Goal: Task Accomplishment & Management: Use online tool/utility

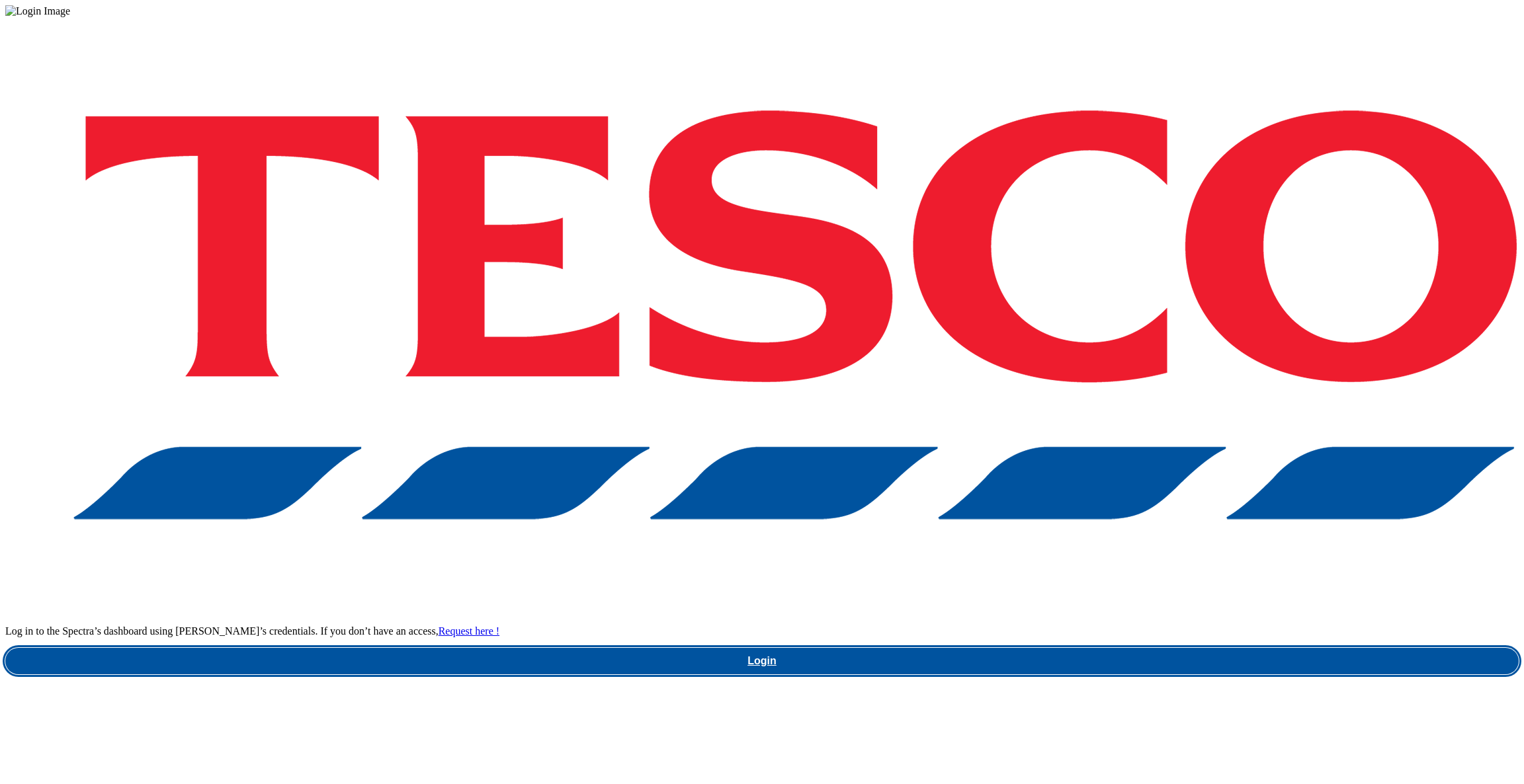
click at [1039, 648] on link "Login" at bounding box center [762, 661] width 1514 height 26
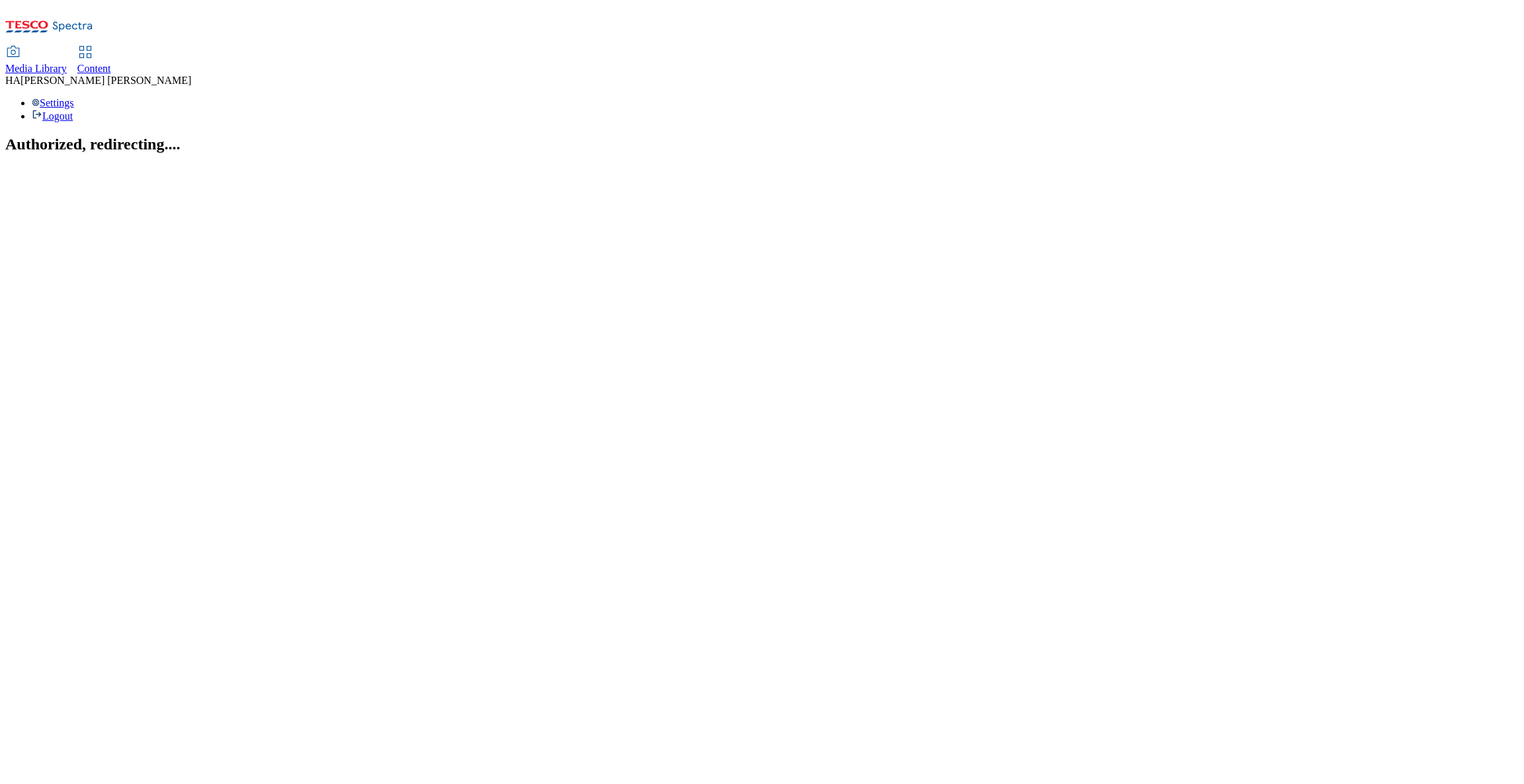
click at [111, 47] on link "Content" at bounding box center [94, 61] width 34 height 28
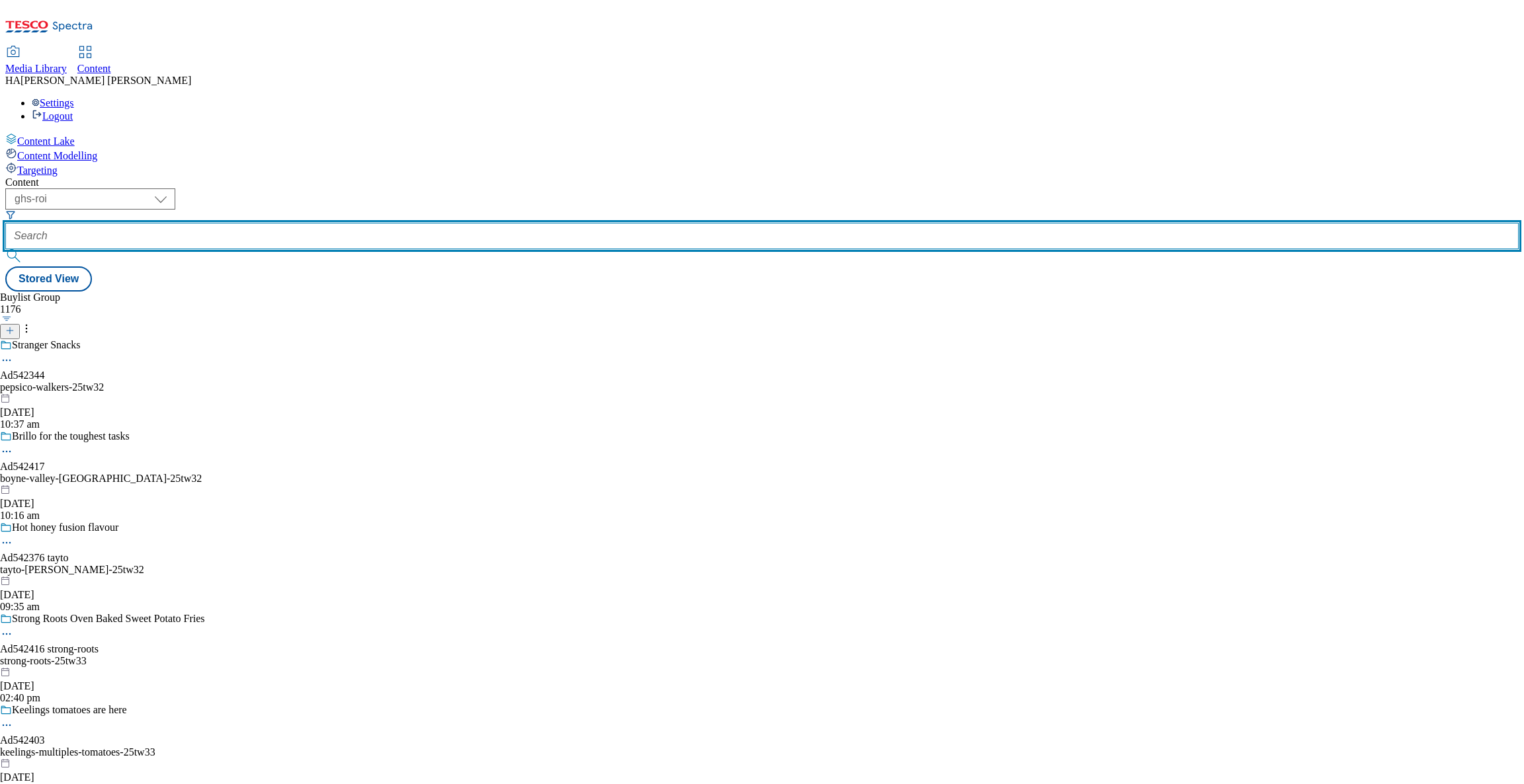
click at [307, 223] on input "text" at bounding box center [762, 236] width 1514 height 26
paste input "new-ranges"
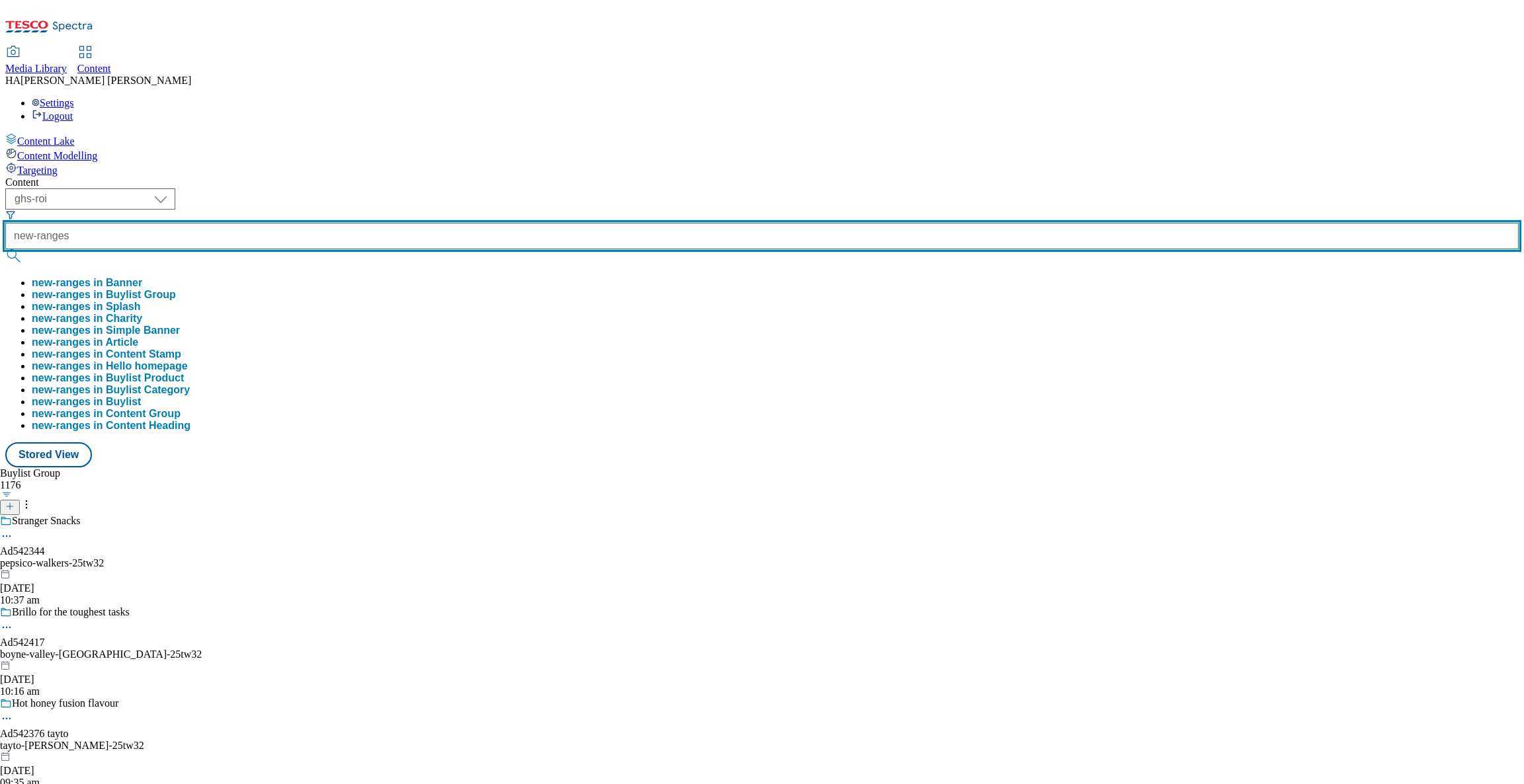
type input "new-ranges"
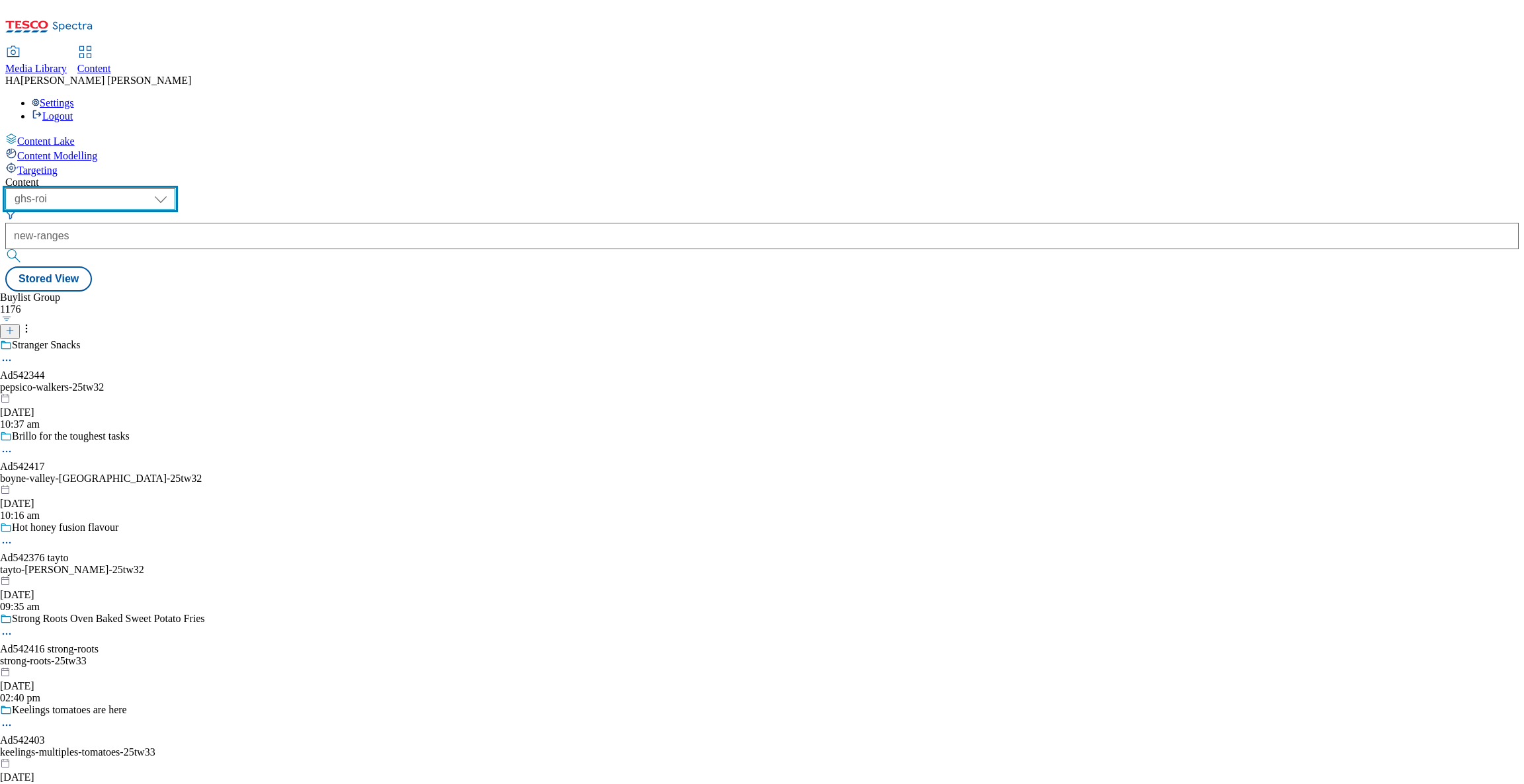
click at [175, 188] on select "ghs-roi ghs-[GEOGRAPHIC_DATA]" at bounding box center [90, 199] width 170 height 21
select select "ghs-[GEOGRAPHIC_DATA]"
click at [171, 188] on select "ghs-roi ghs-[GEOGRAPHIC_DATA]" at bounding box center [90, 199] width 170 height 21
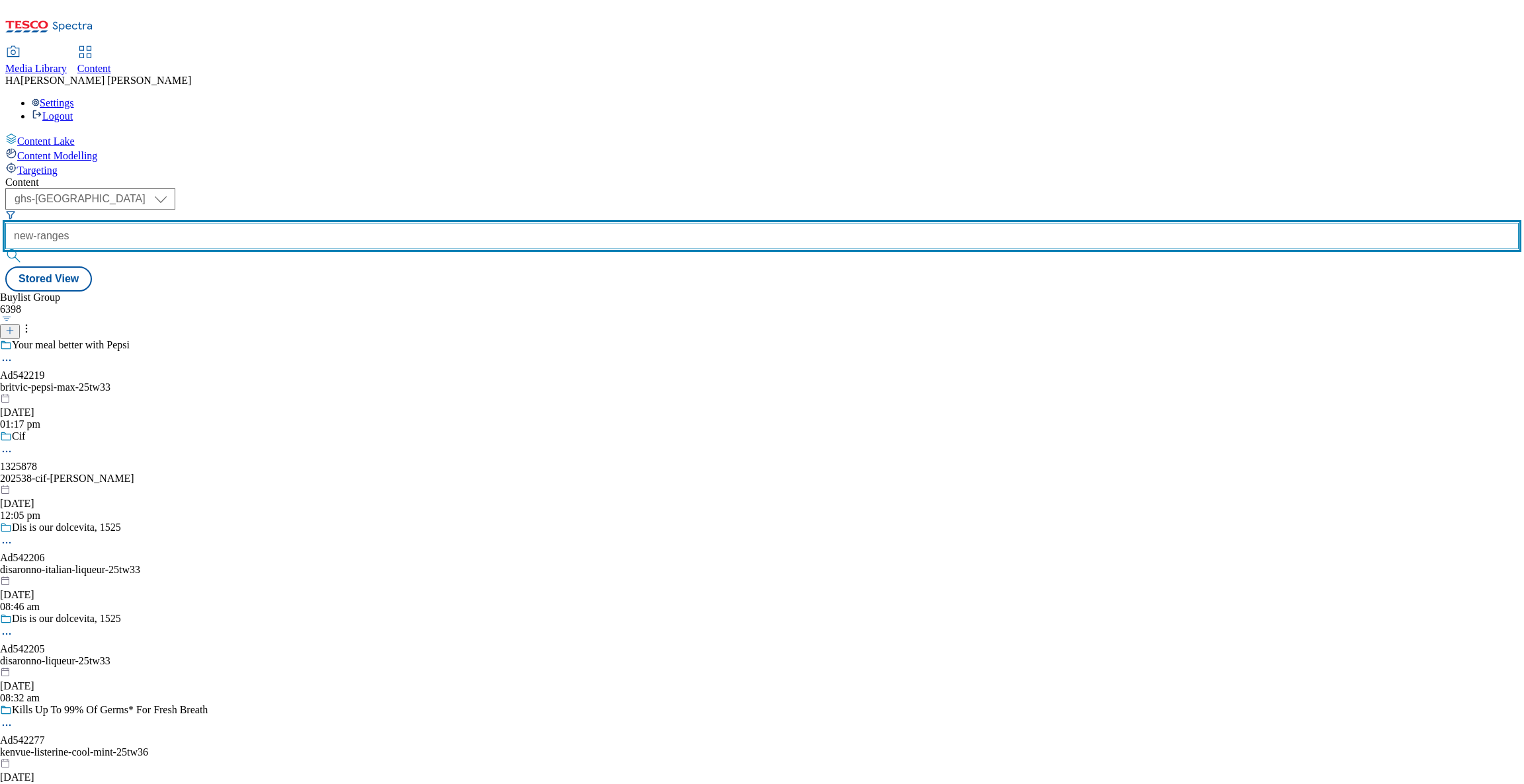
click at [343, 223] on div "new-ranges" at bounding box center [762, 244] width 1514 height 43
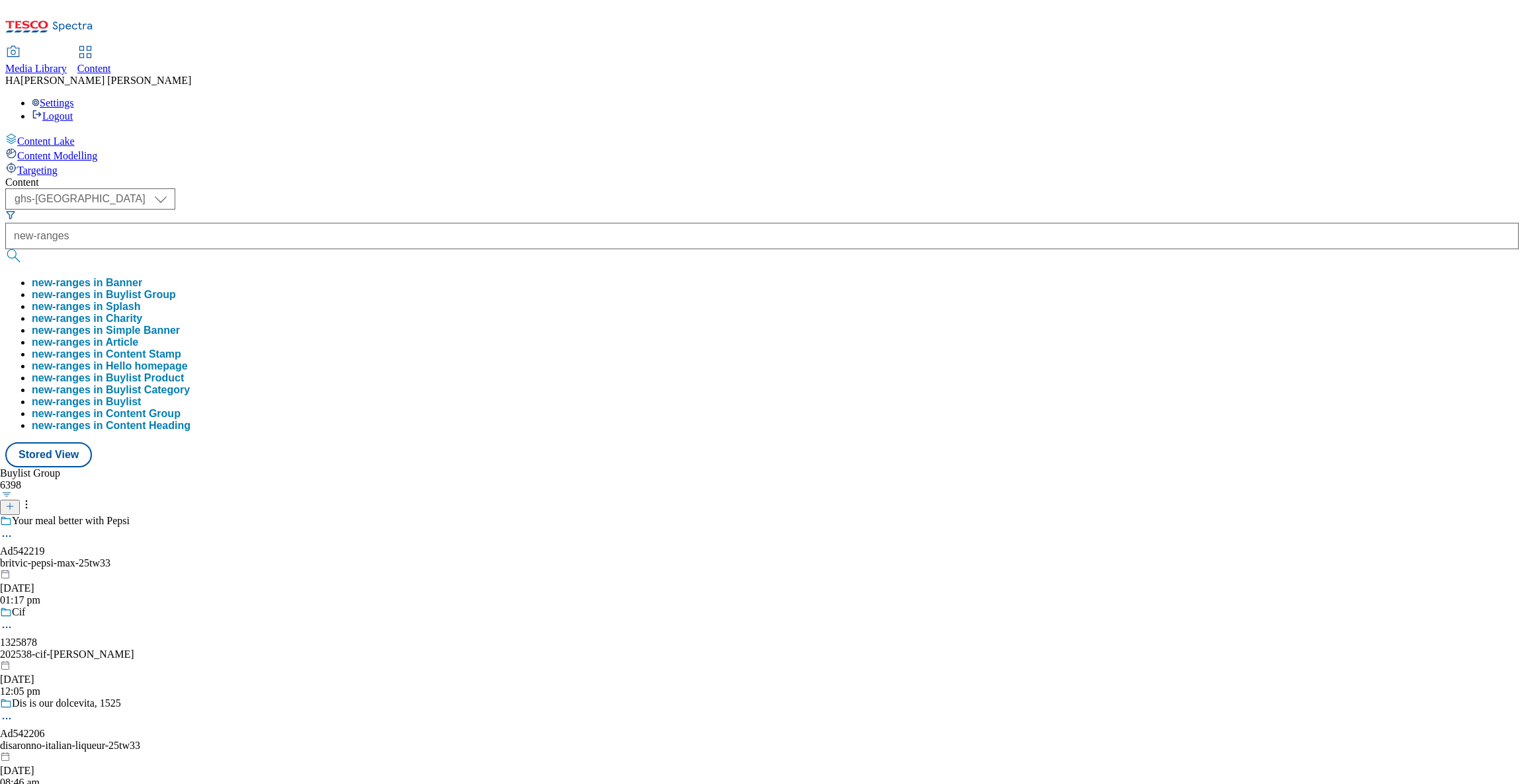
click at [176, 289] on button "new-ranges in Buylist Group" at bounding box center [104, 294] width 144 height 12
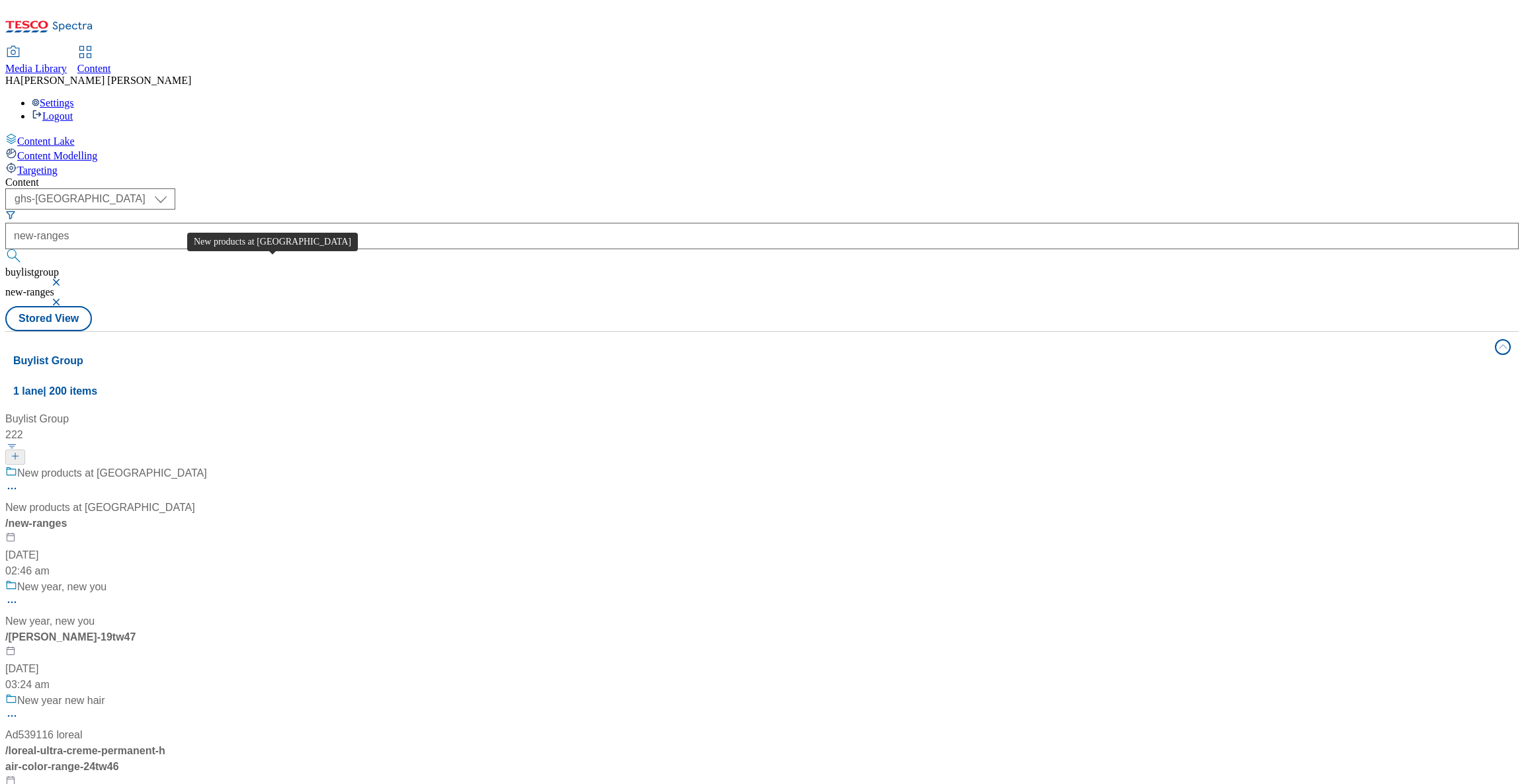
click at [207, 466] on div "New products at [GEOGRAPHIC_DATA]" at bounding box center [112, 473] width 190 height 16
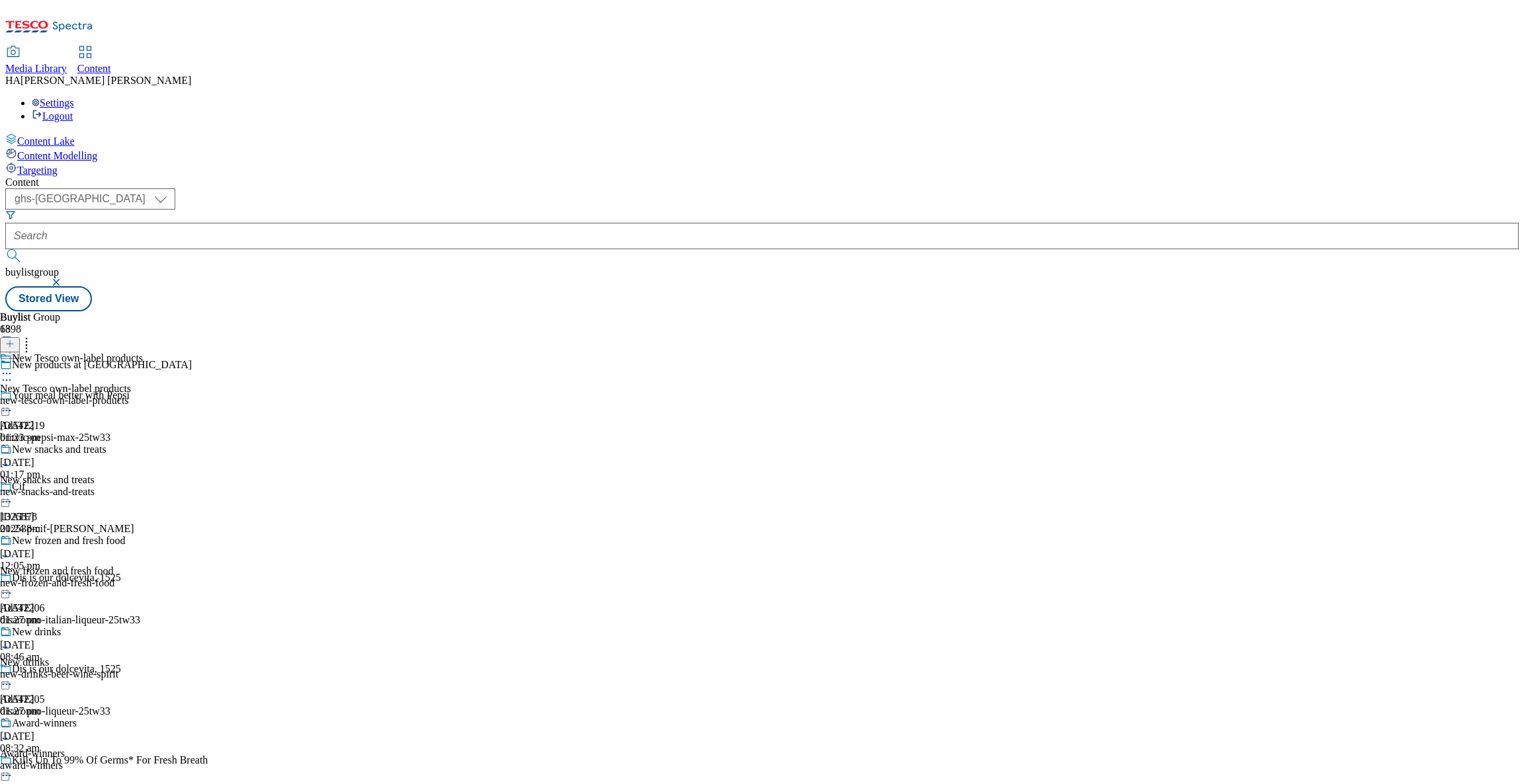
scroll to position [1409, 0]
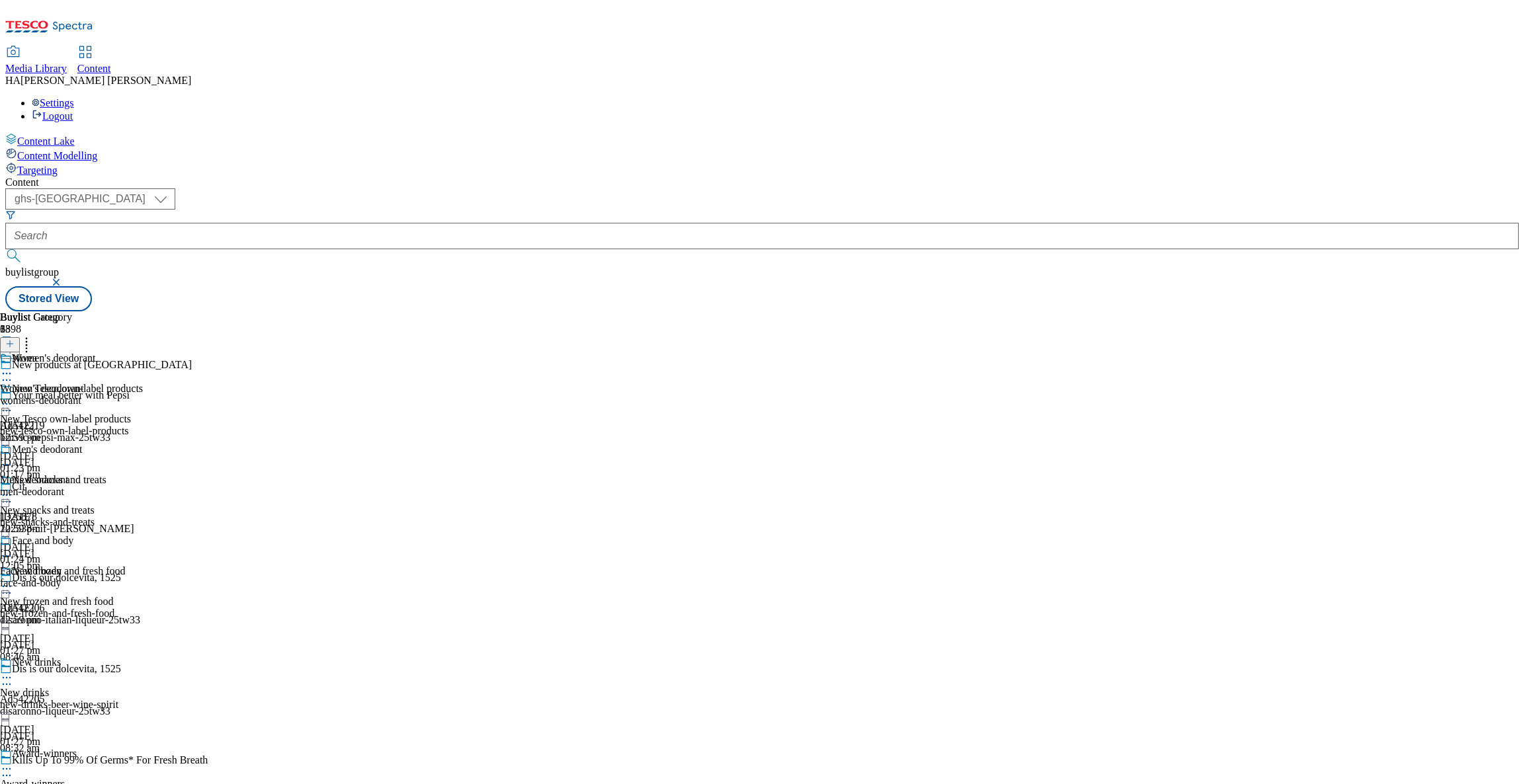
click at [95, 577] on div "face-and-body" at bounding box center [47, 582] width 95 height 12
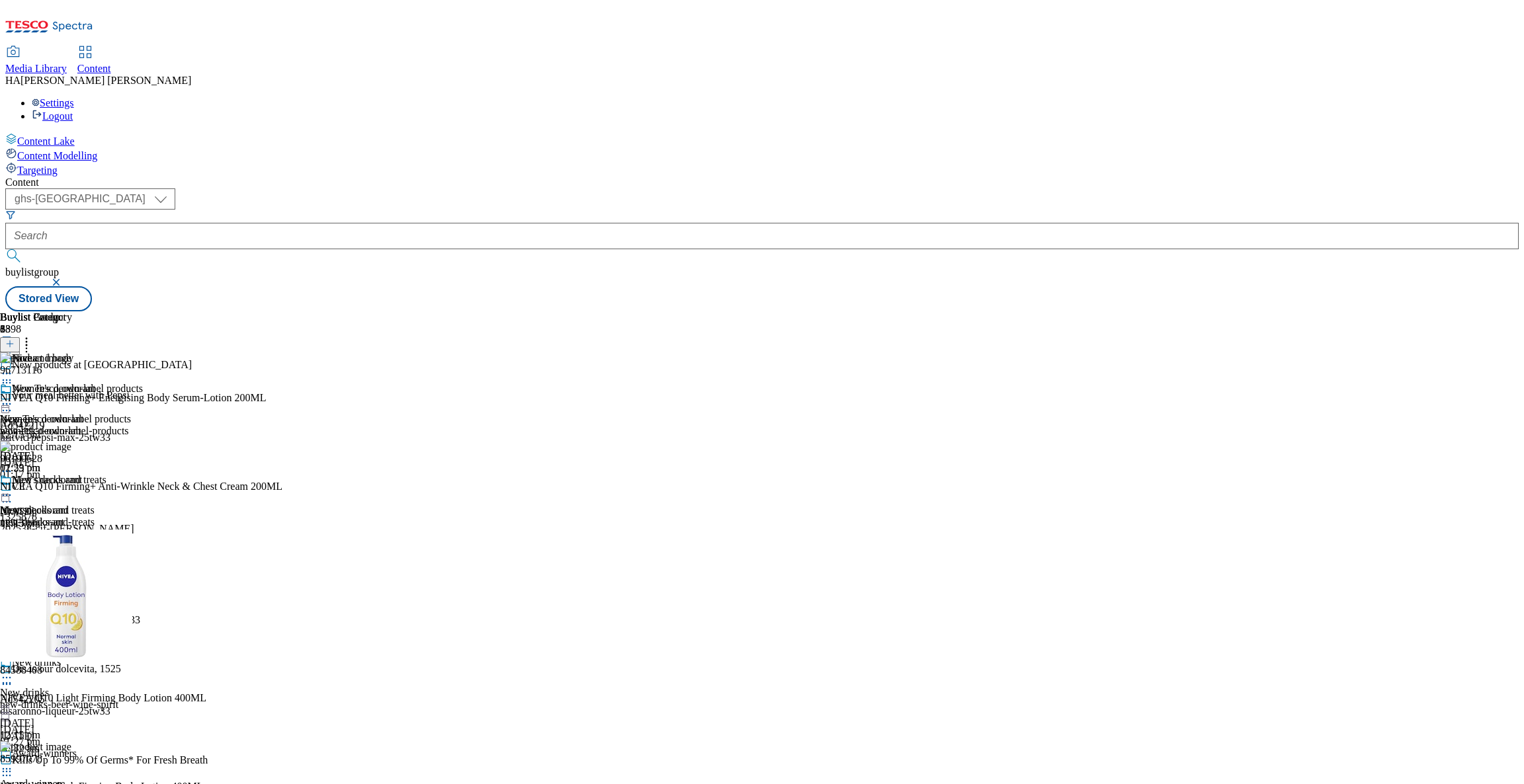
click at [14, 339] on icon at bounding box center [10, 343] width 9 height 9
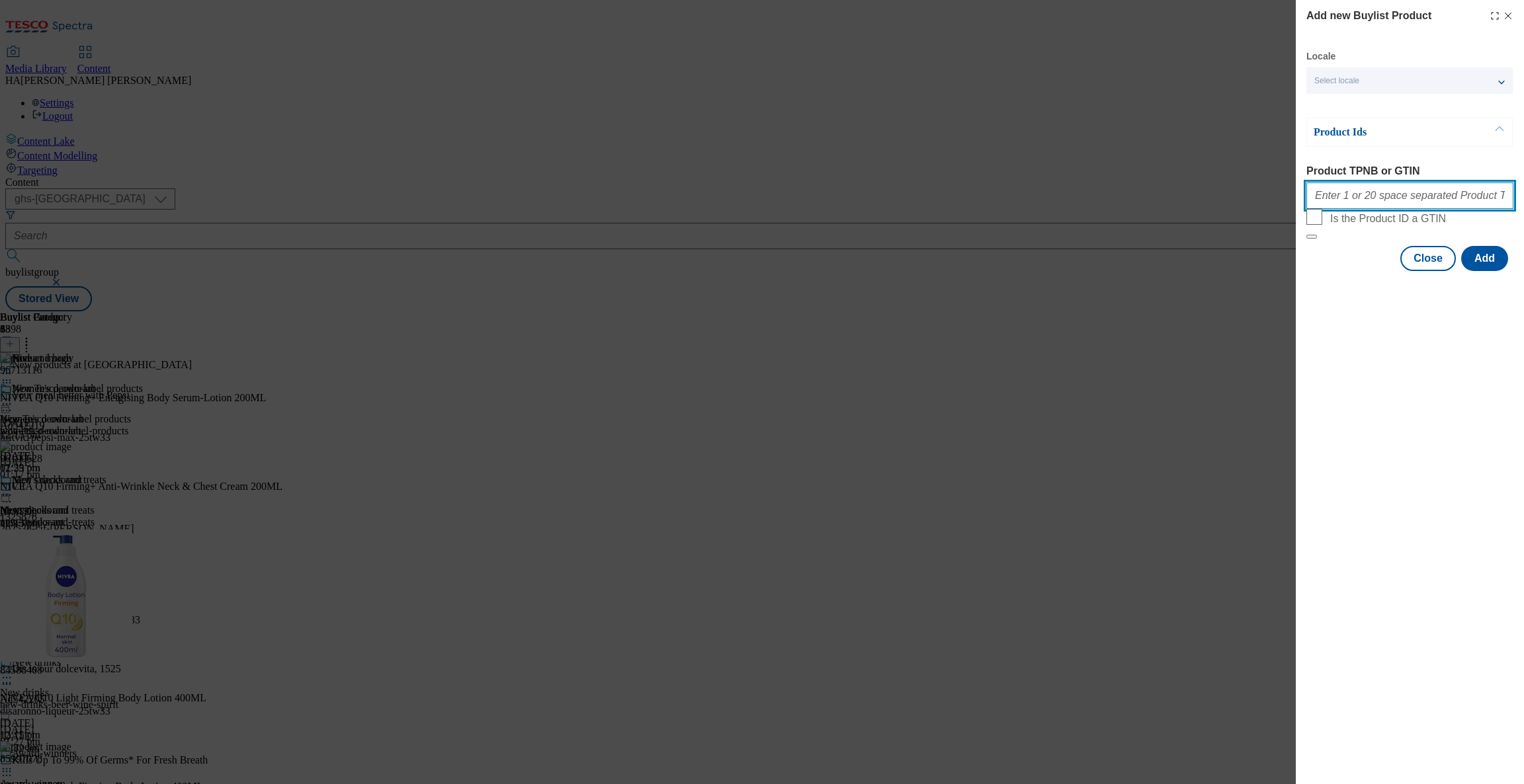
click at [1338, 193] on input "Product TPNB or GTIN" at bounding box center [1410, 195] width 207 height 26
paste input "96713116 96100628 84588408 85997078 92060047 87450198 87885167 71926334"
type input "96713116 96100628 84588408 85997078 92060047 87450198 87885167 71926334"
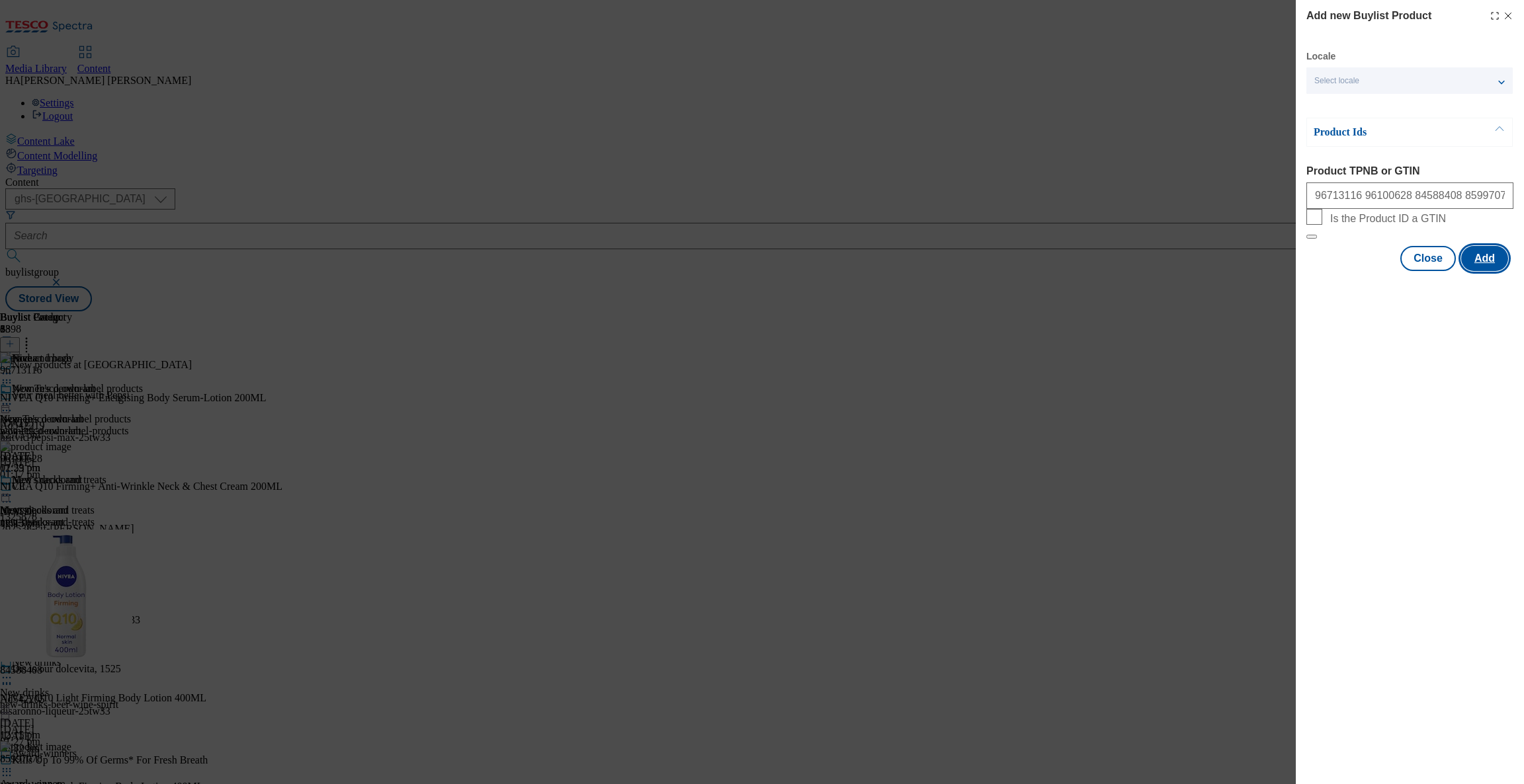
click at [1491, 271] on button "Add" at bounding box center [1485, 259] width 47 height 25
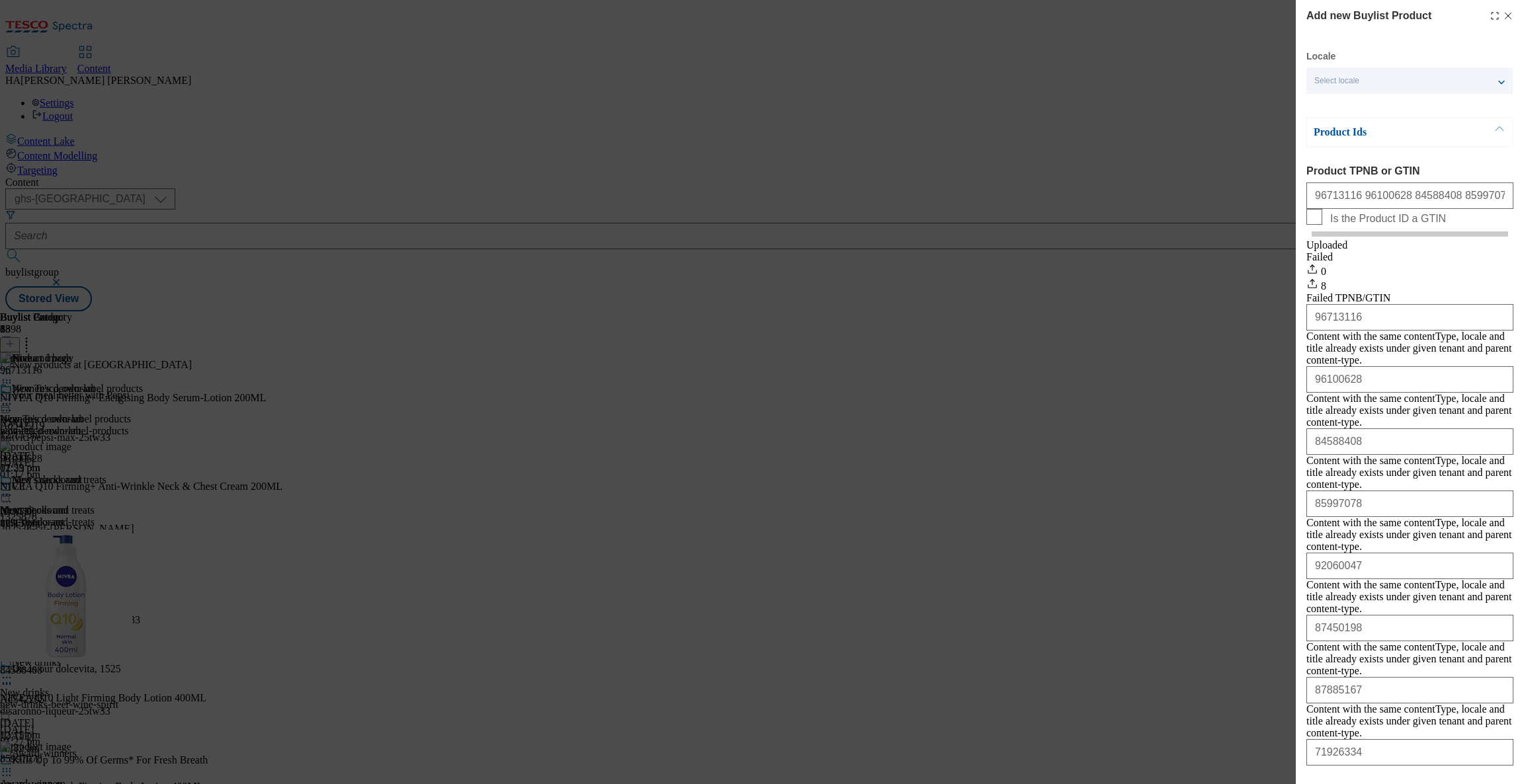
scroll to position [27, 0]
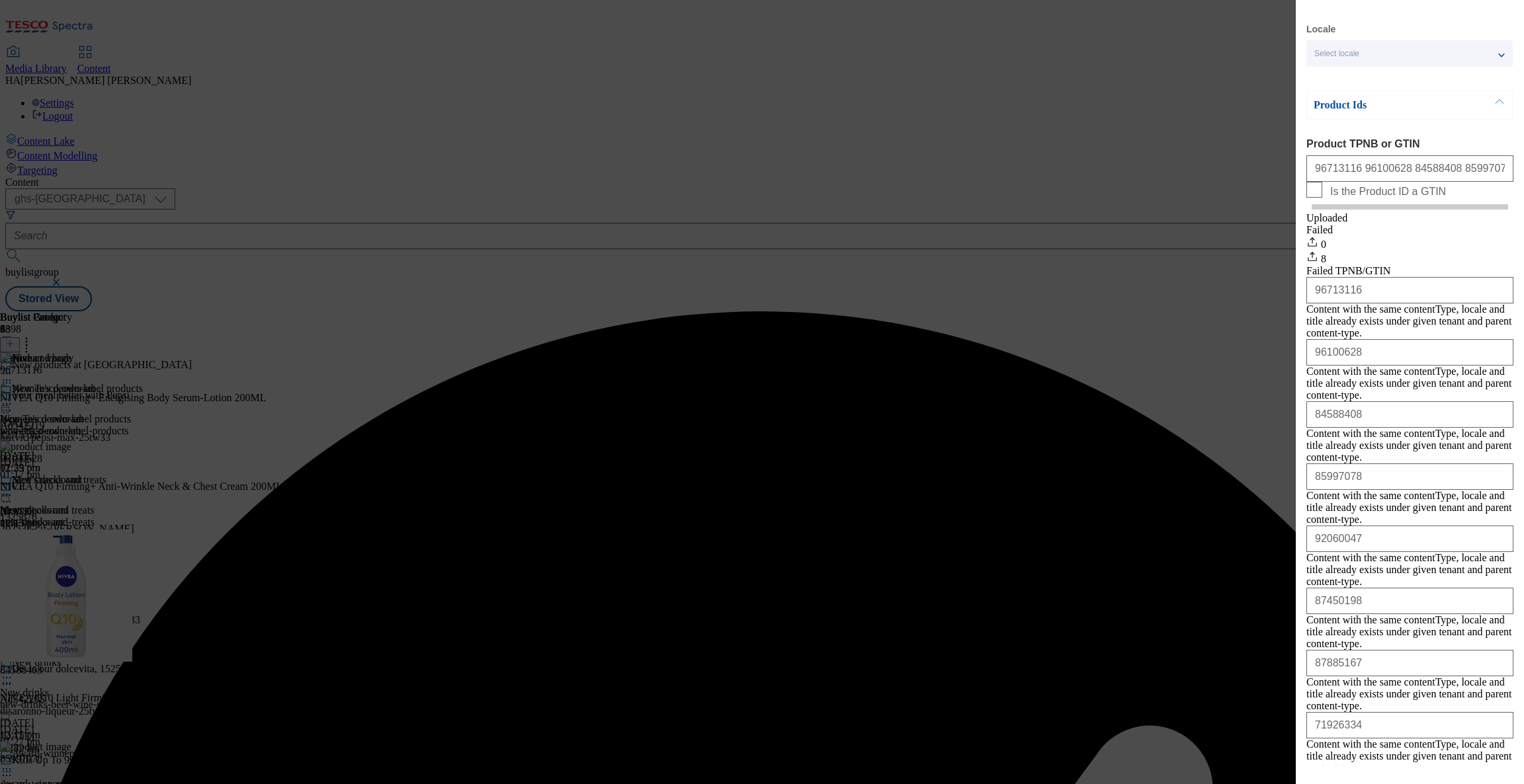
scroll to position [0, 0]
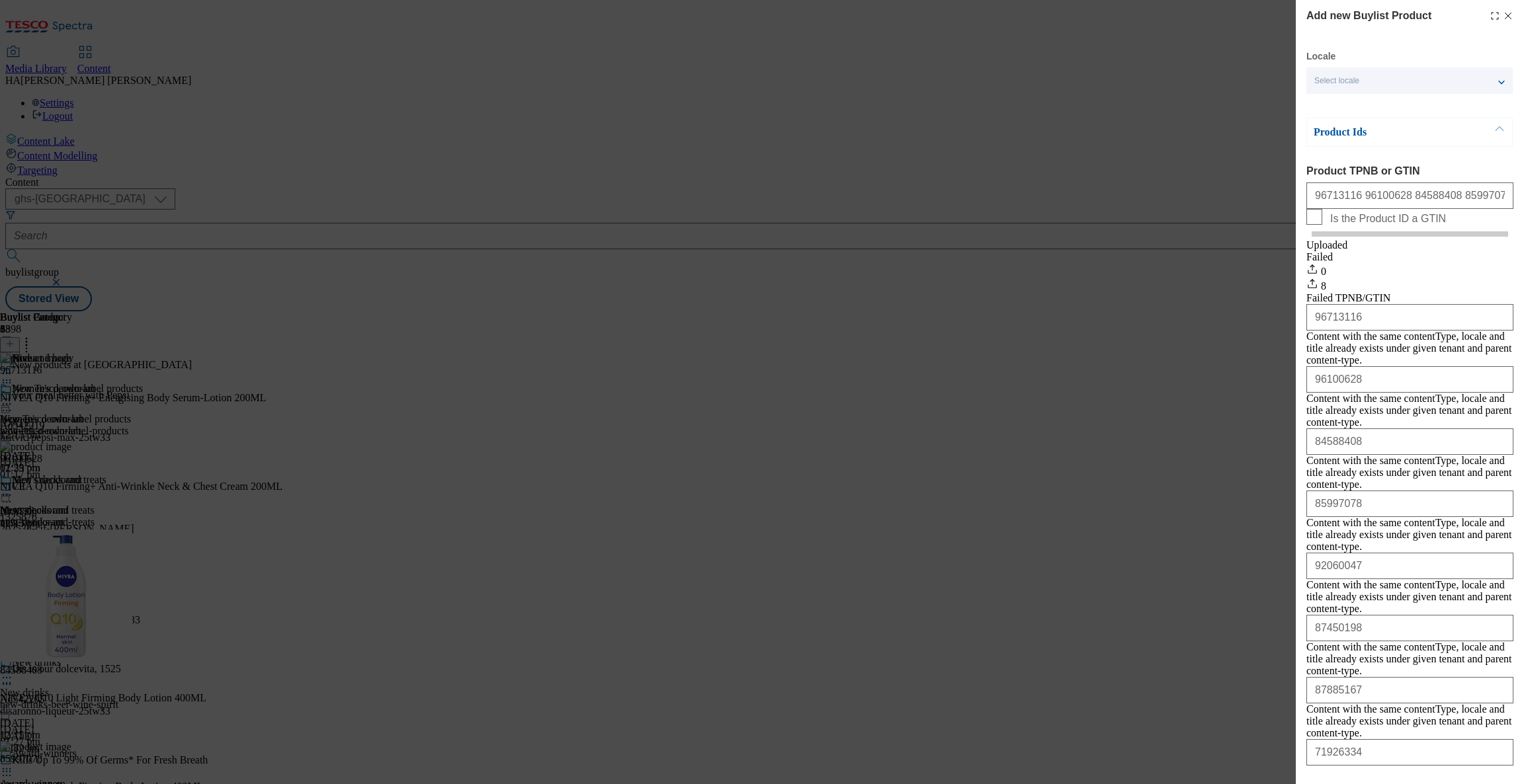
click at [1185, 434] on div "Add new Buylist Product Locale Select locale English Welsh Product Ids Product …" at bounding box center [762, 392] width 1524 height 784
click at [1505, 14] on line "Modal" at bounding box center [1508, 16] width 6 height 6
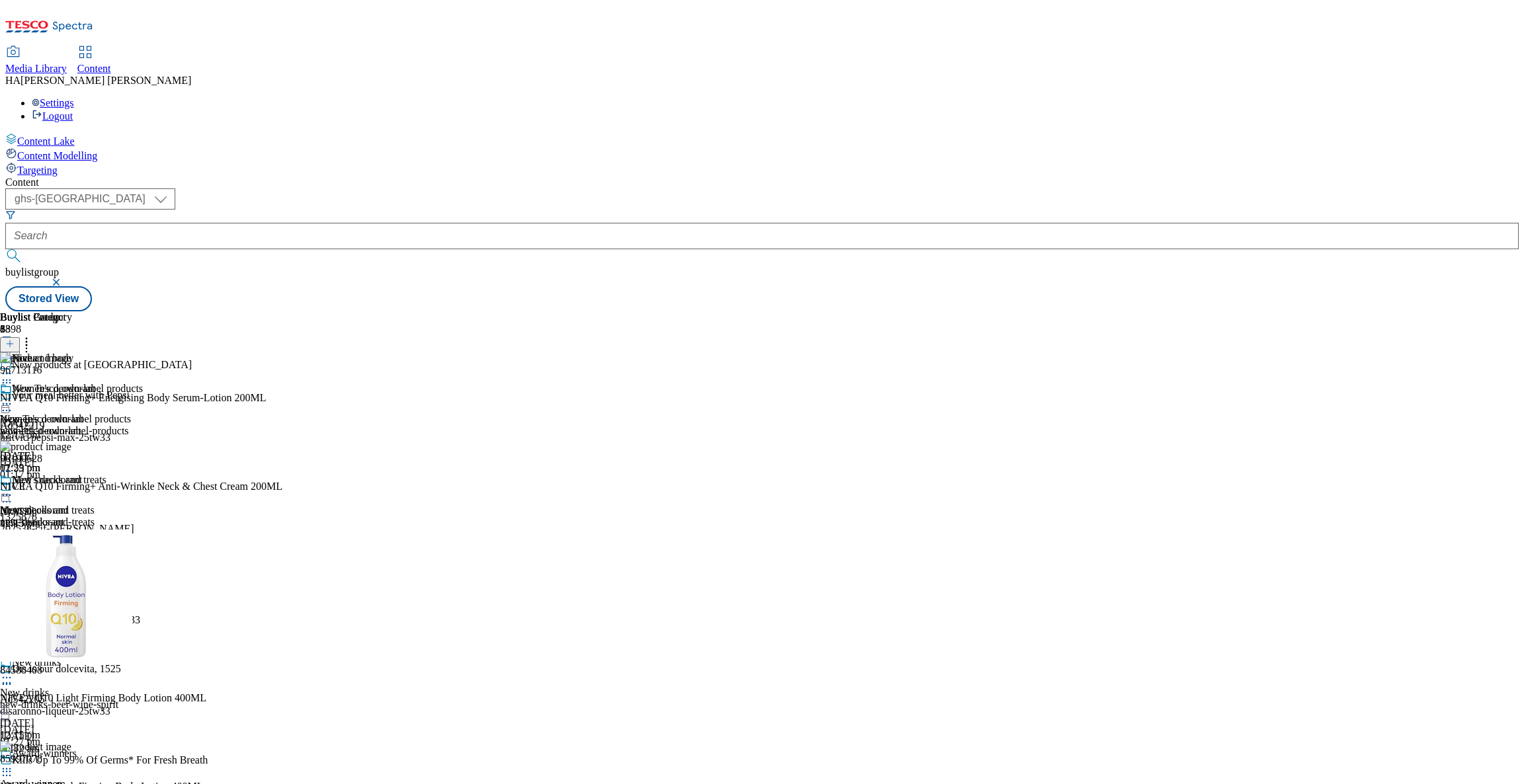
click at [13, 580] on icon at bounding box center [6, 586] width 13 height 13
click at [13, 367] on icon at bounding box center [6, 373] width 13 height 13
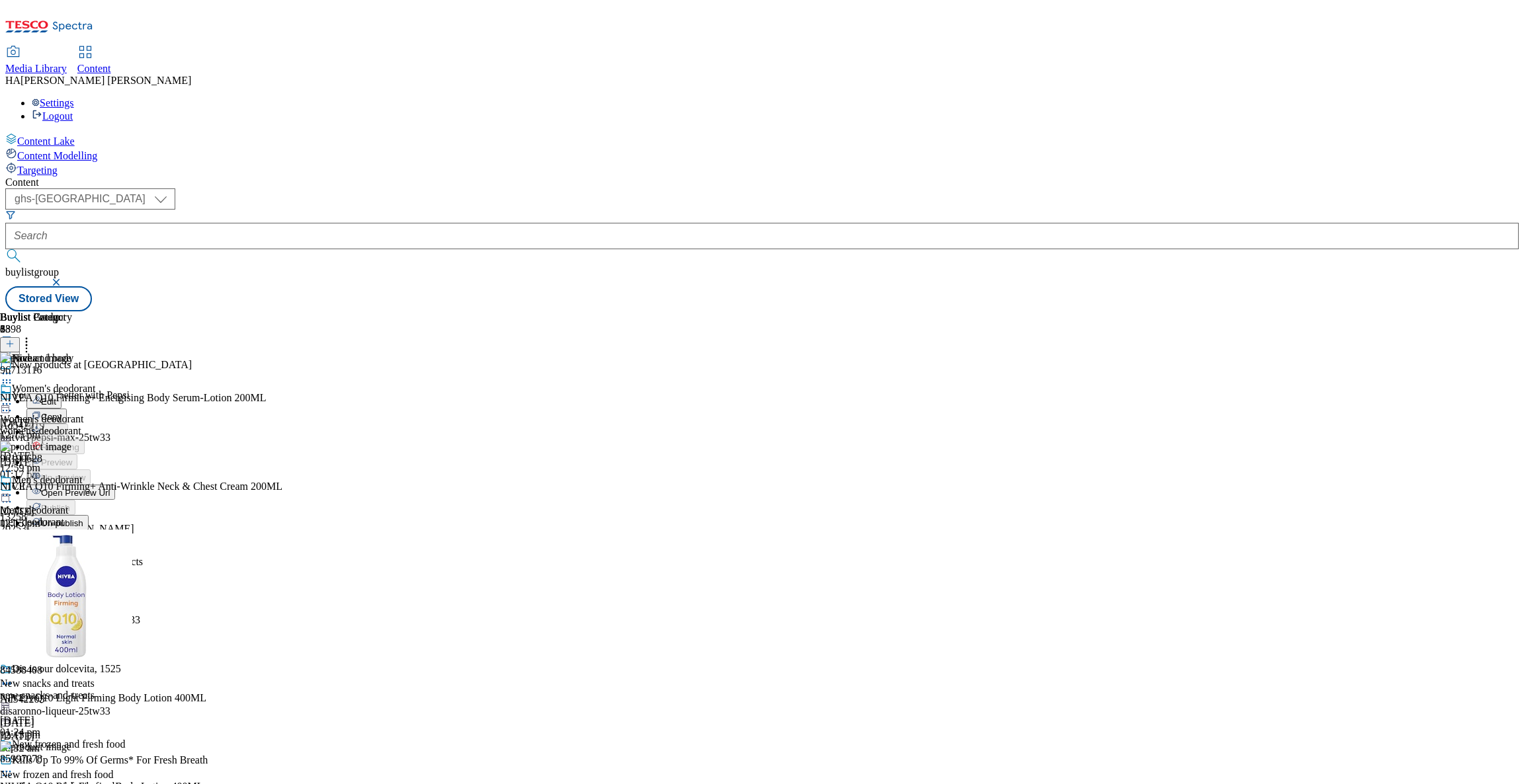
click at [83, 519] on span "Un-publish" at bounding box center [63, 523] width 43 height 10
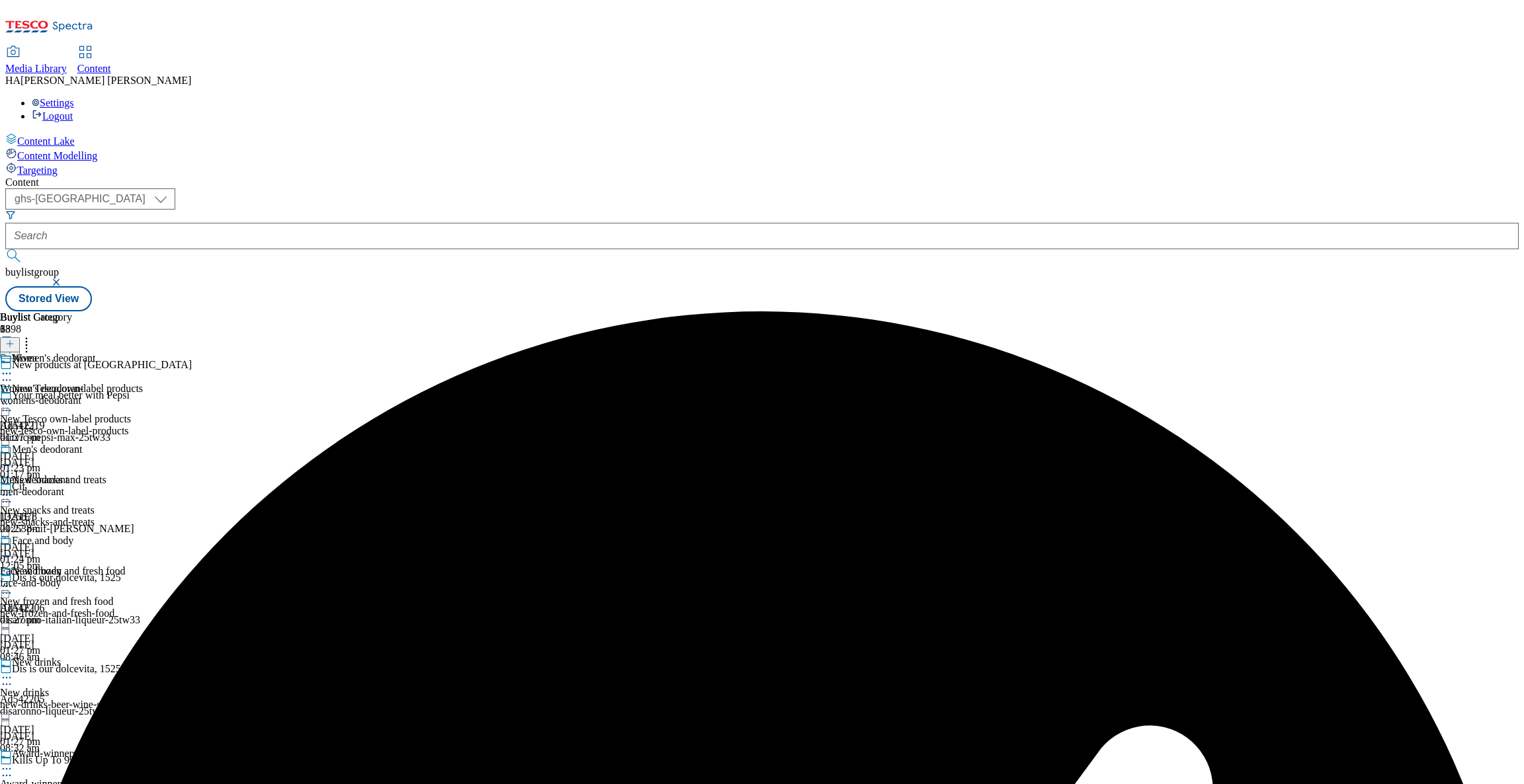
click at [13, 367] on icon at bounding box center [6, 373] width 13 height 13
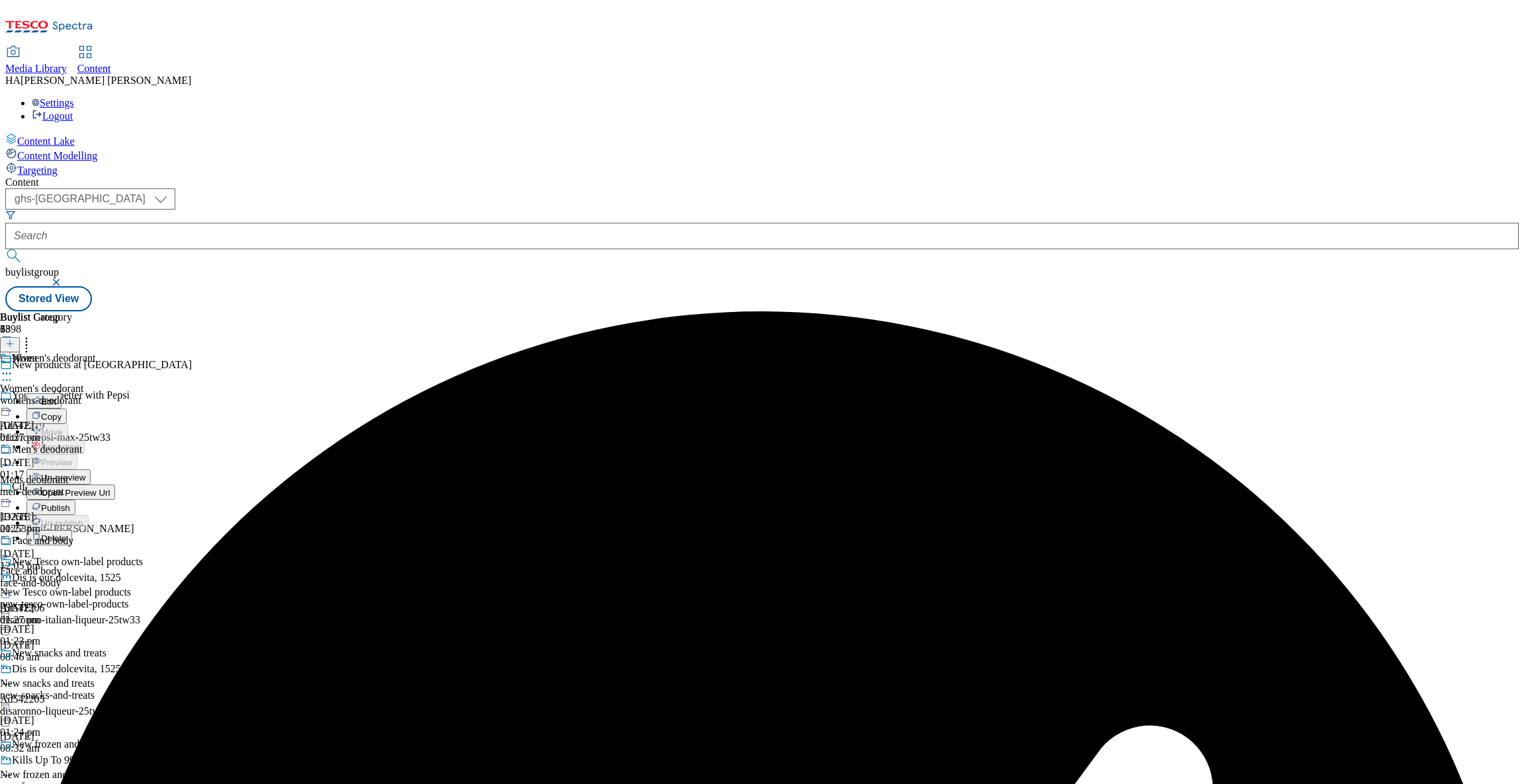
click at [85, 472] on span "Un-preview" at bounding box center [63, 477] width 44 height 10
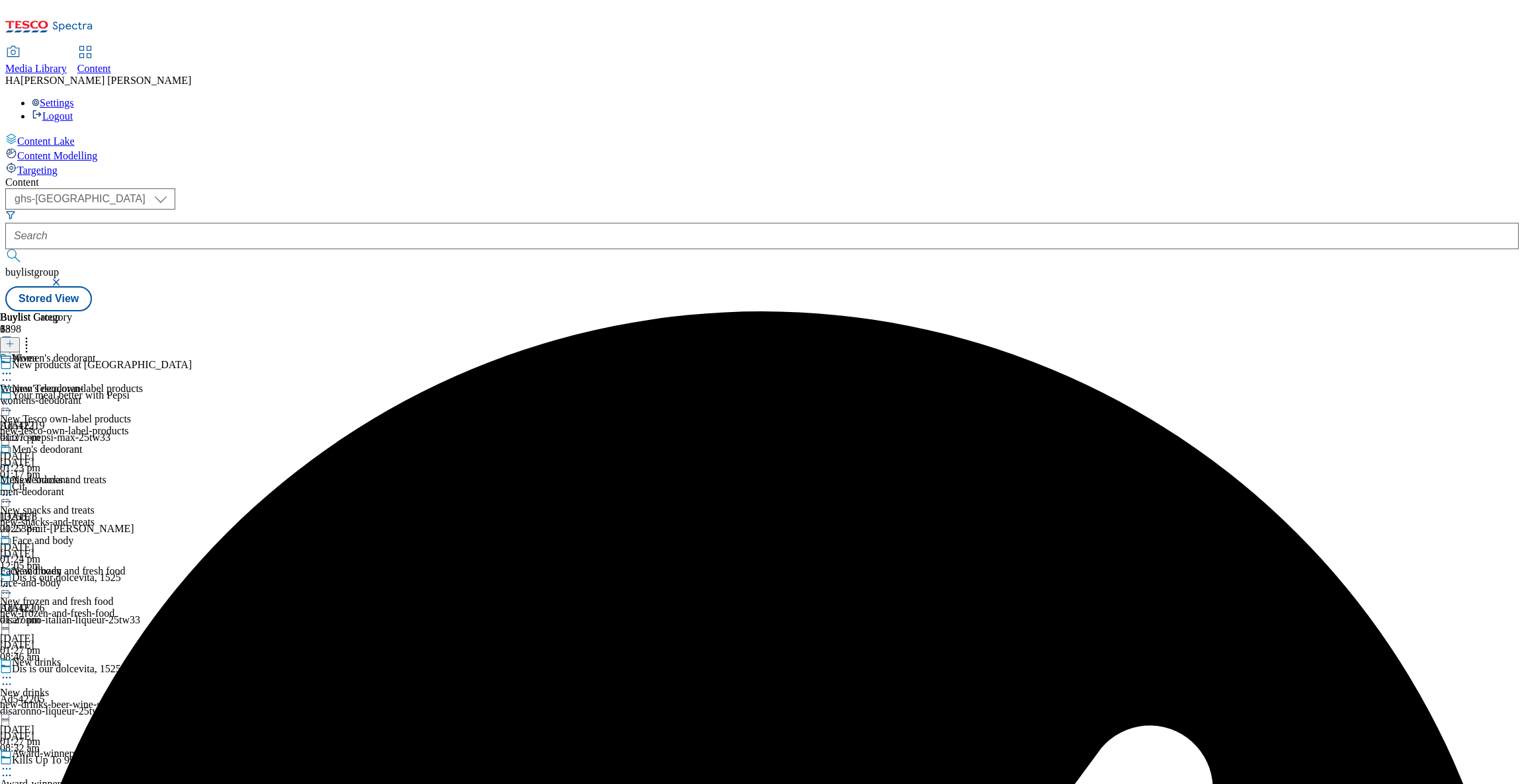
click at [143, 367] on div at bounding box center [72, 375] width 143 height 16
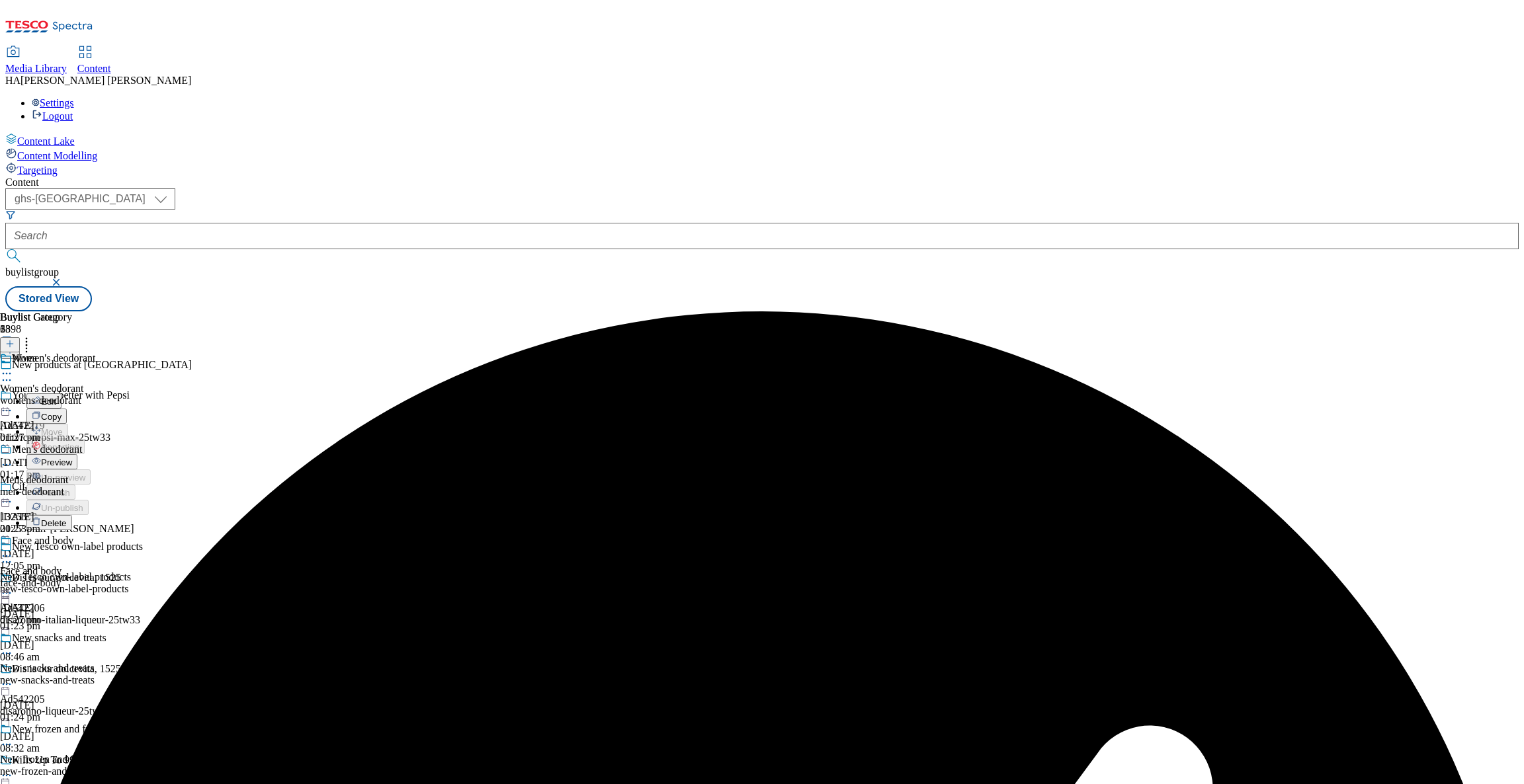
click at [72, 457] on span "Preview" at bounding box center [56, 462] width 31 height 10
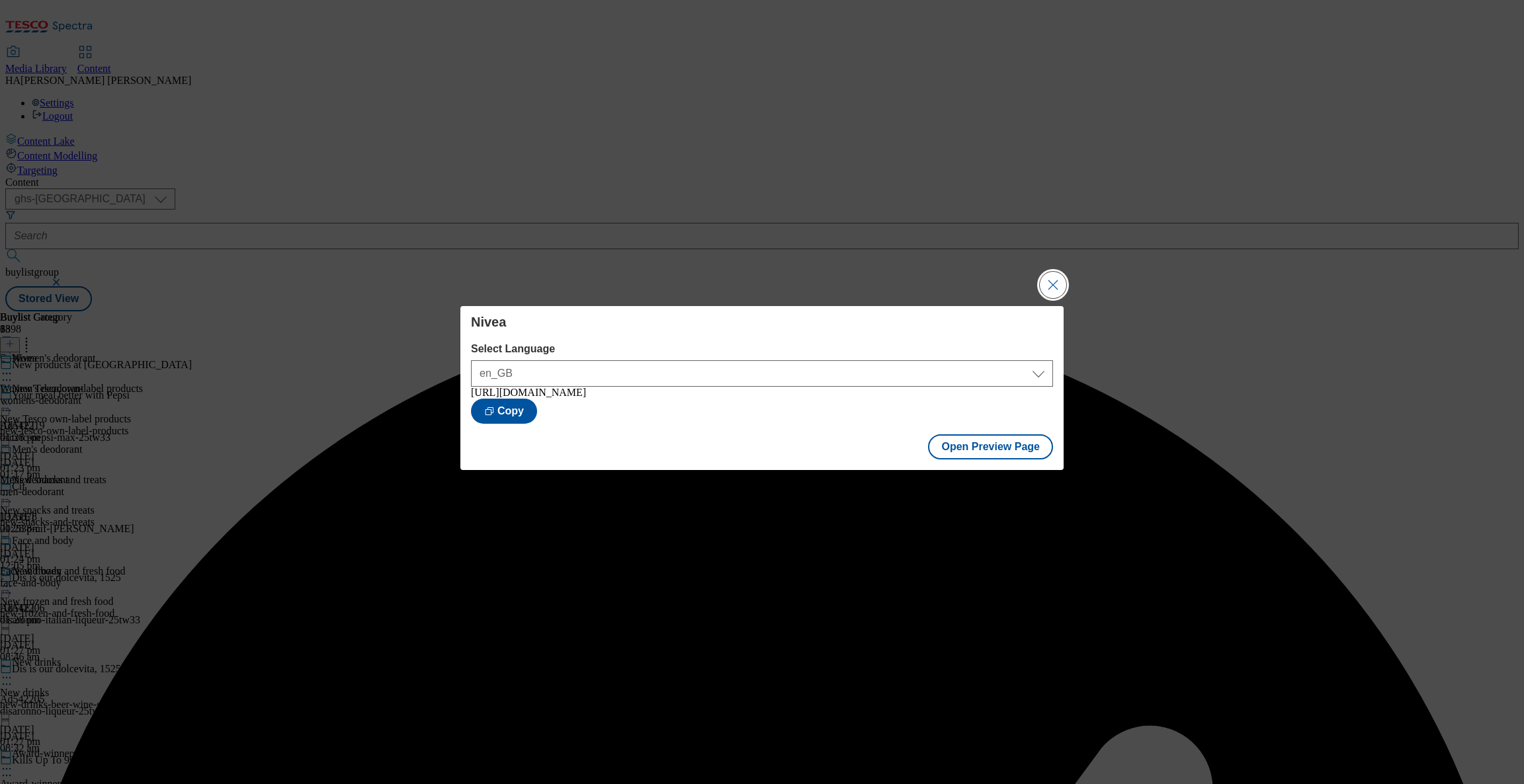
click at [1053, 280] on button "Close Modal" at bounding box center [1053, 285] width 26 height 26
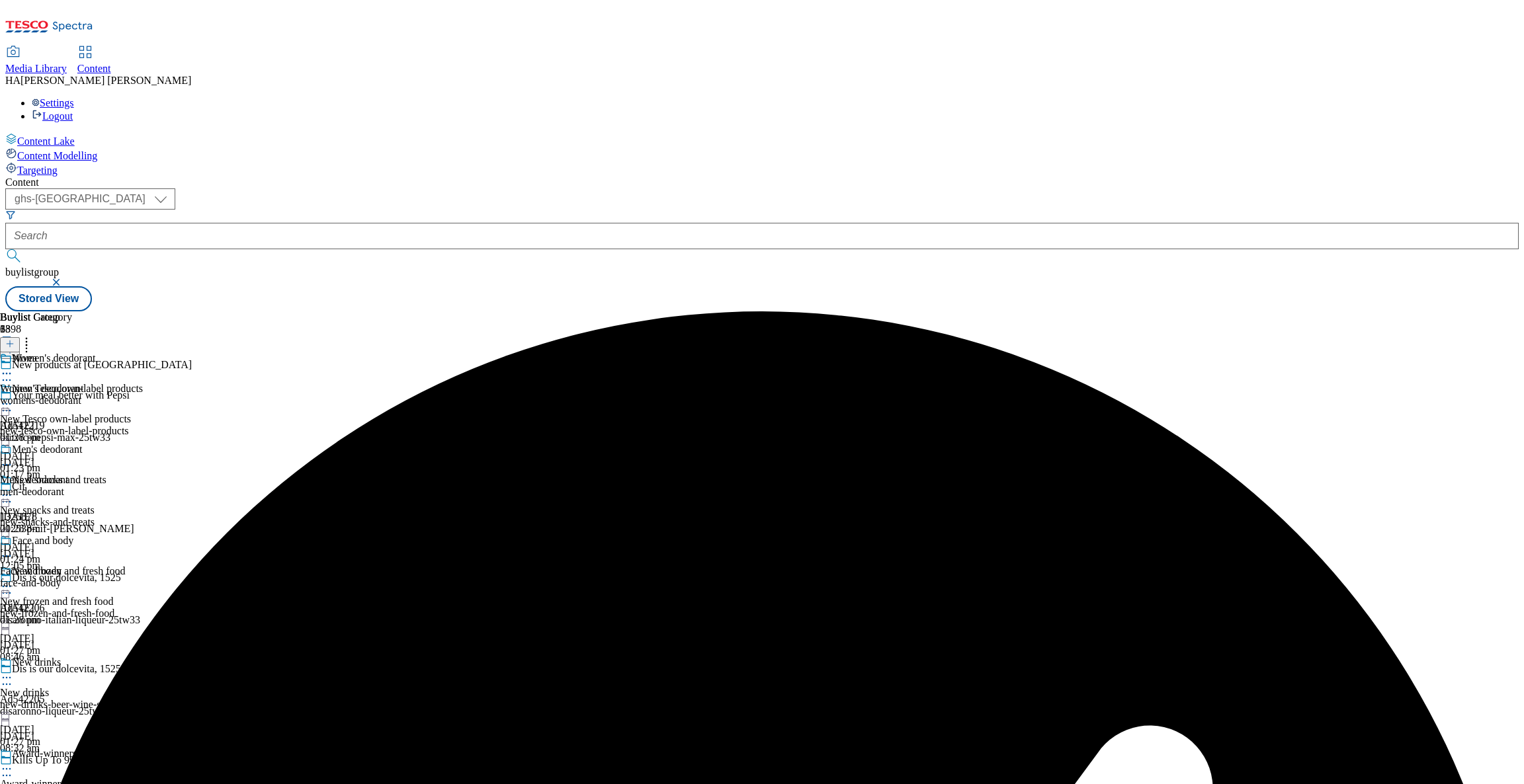
click at [13, 367] on icon at bounding box center [6, 373] width 13 height 13
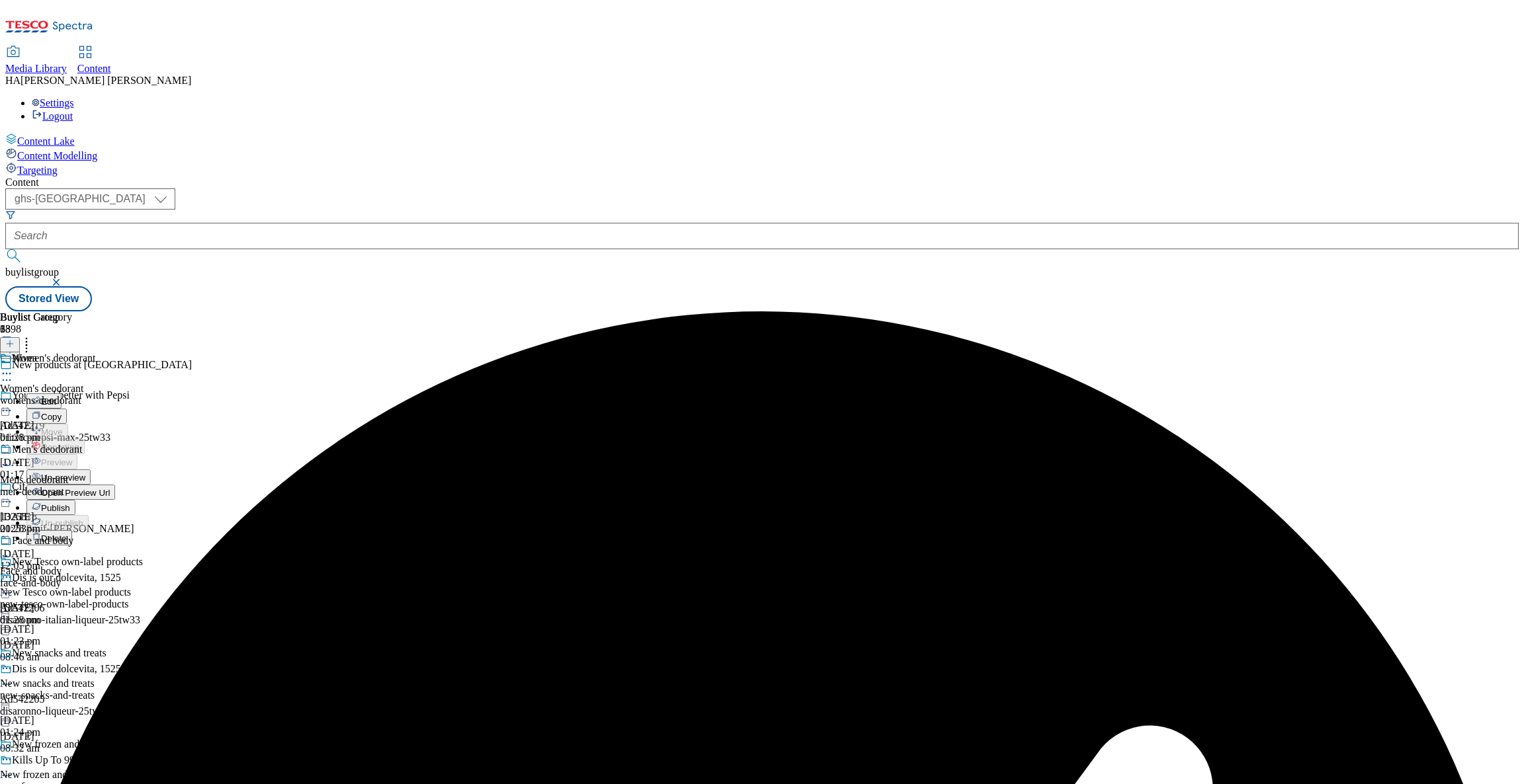
click at [76, 500] on button "Publish" at bounding box center [50, 508] width 49 height 15
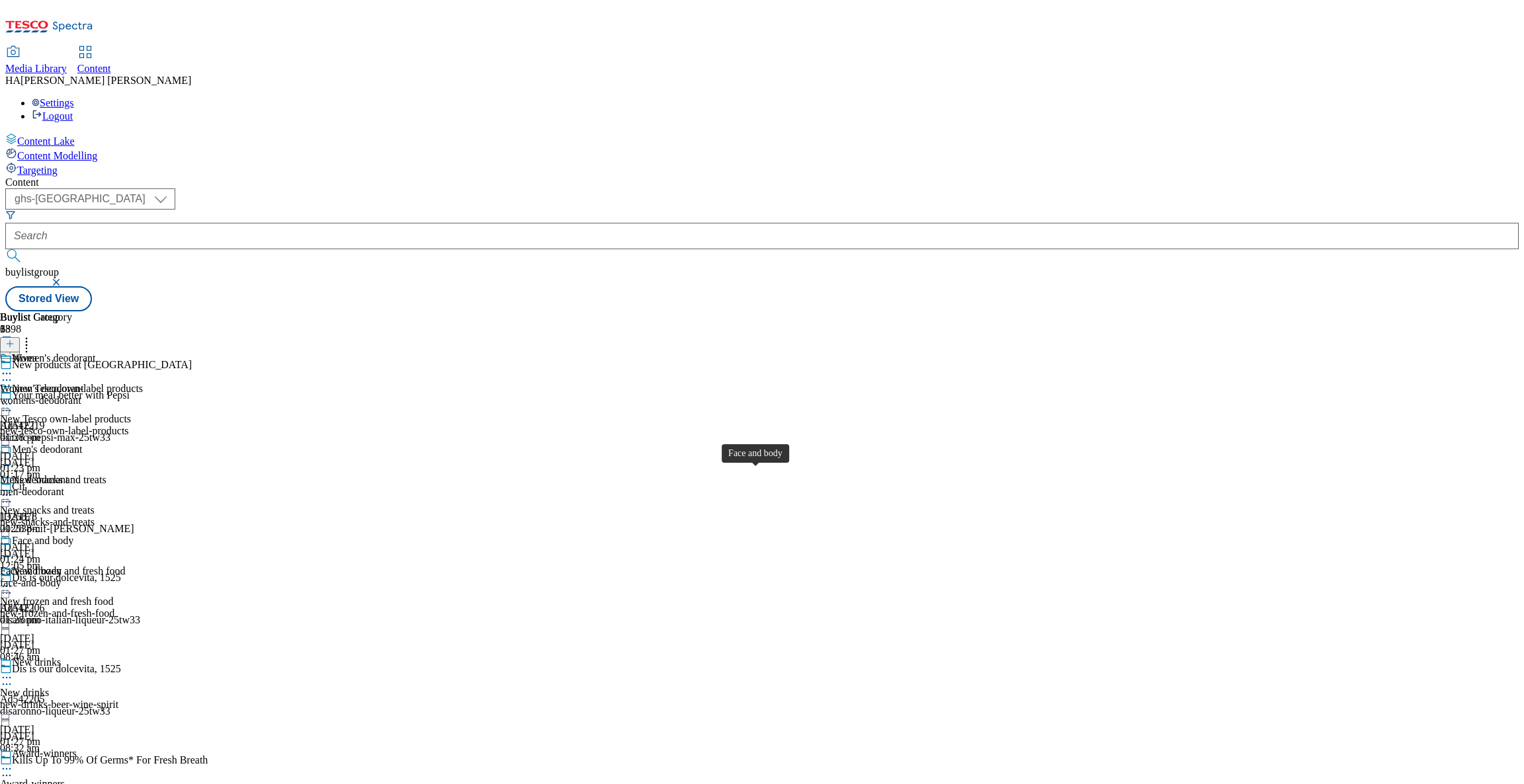
click at [61, 565] on div "Face and body" at bounding box center [30, 571] width 61 height 12
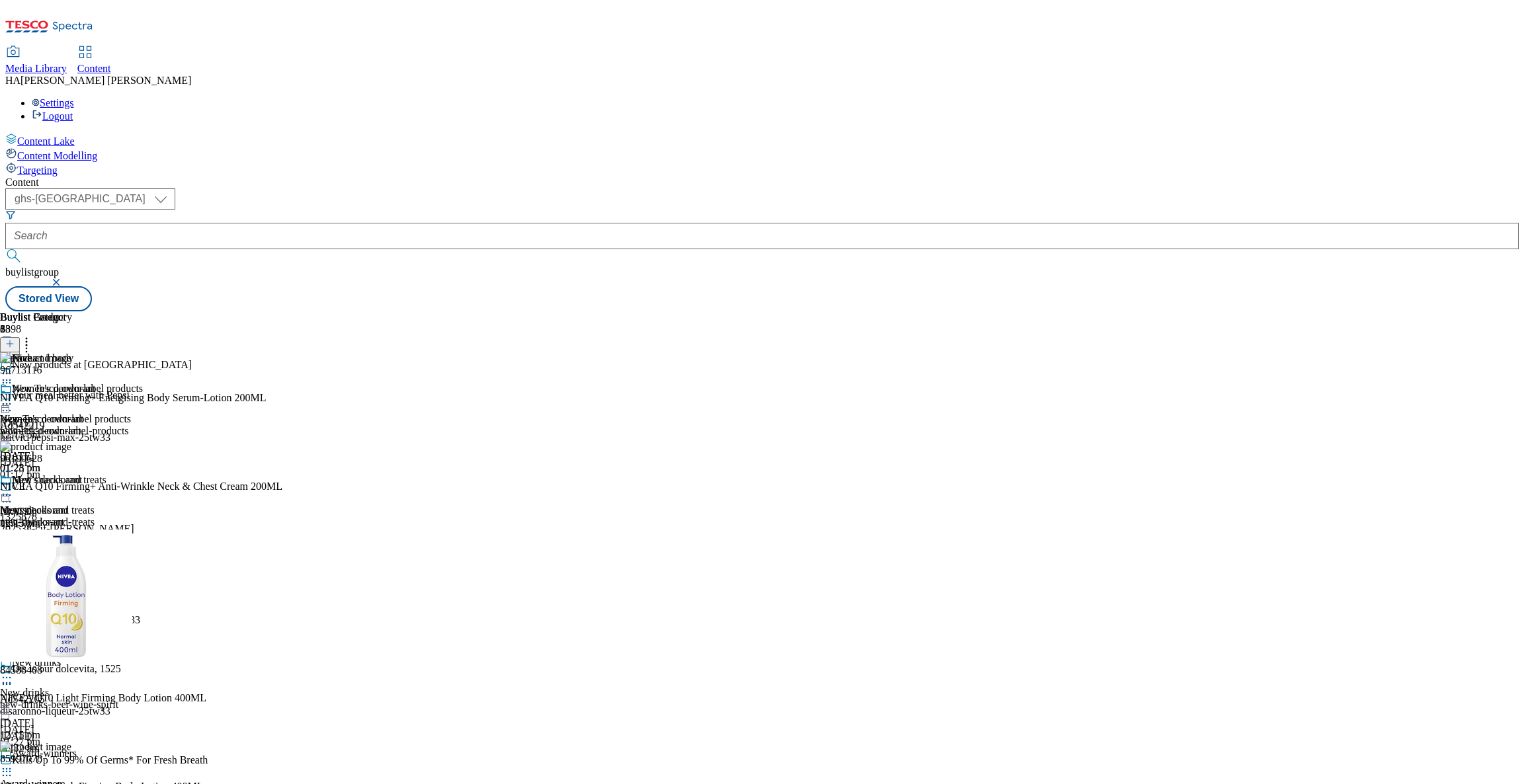
drag, startPoint x: 892, startPoint y: 101, endPoint x: 900, endPoint y: 105, distance: 8.9
click at [900, 188] on div "( optional ) ghs-roi ghs-uk ghs-uk buylistgroup Stored View" at bounding box center [762, 250] width 1514 height 123
click at [143, 425] on div "new-tesco-own-label-products" at bounding box center [72, 431] width 143 height 12
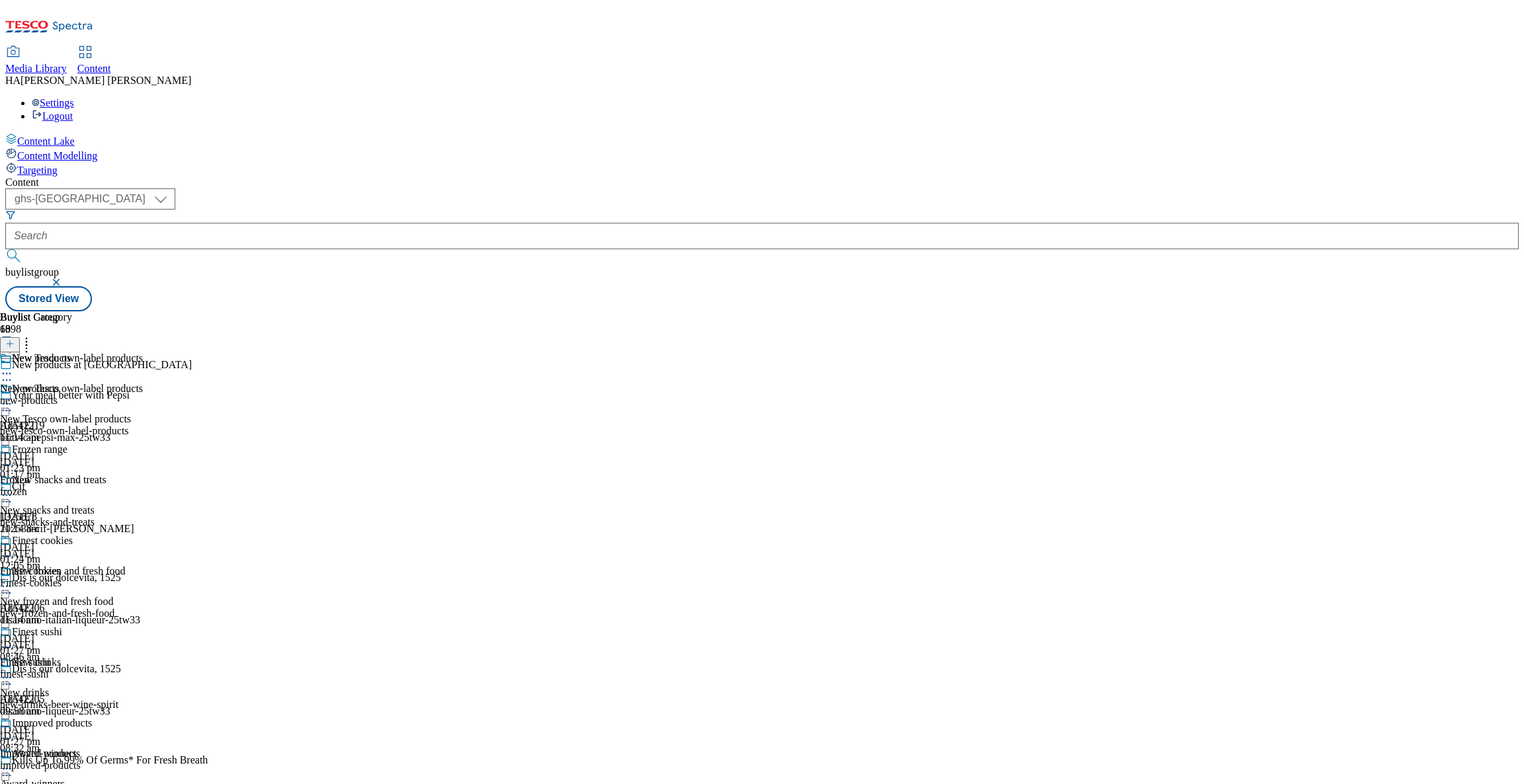
click at [143, 425] on div "new-tesco-own-label-products" at bounding box center [72, 431] width 143 height 12
click at [107, 474] on div "New snacks and treats" at bounding box center [58, 479] width 94 height 12
click at [143, 425] on div "new-tesco-own-label-products" at bounding box center [72, 431] width 143 height 12
click at [120, 627] on div "Finest sushi Finest sushi finest-sushi 29 Sept 2025 09:58 am" at bounding box center [60, 672] width 120 height 91
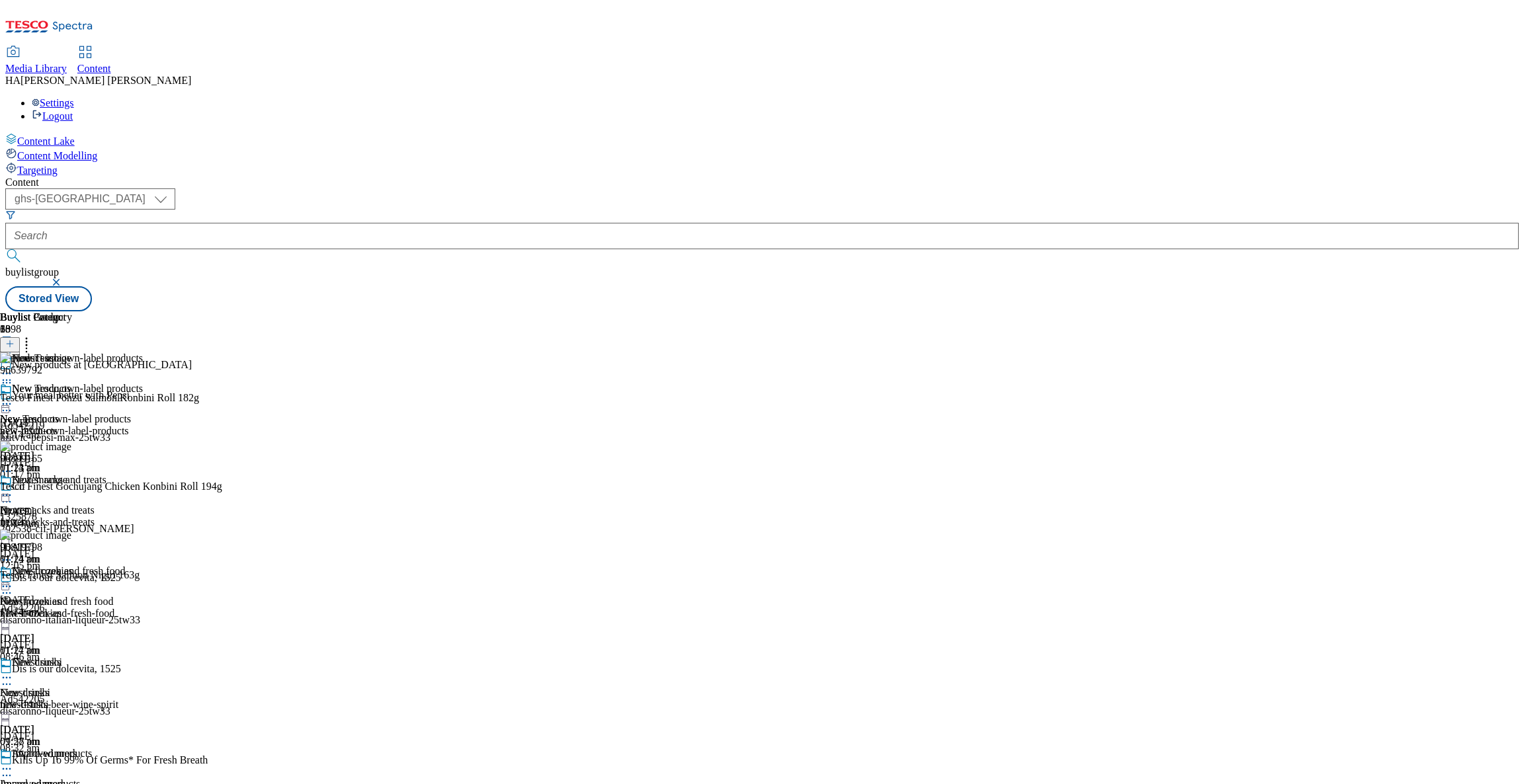
click at [13, 671] on icon at bounding box center [6, 677] width 13 height 13
click at [61, 699] on div "Edit" at bounding box center [43, 705] width 35 height 11
click at [8, 677] on circle at bounding box center [7, 678] width 2 height 2
click at [56, 701] on span "Edit" at bounding box center [49, 706] width 15 height 10
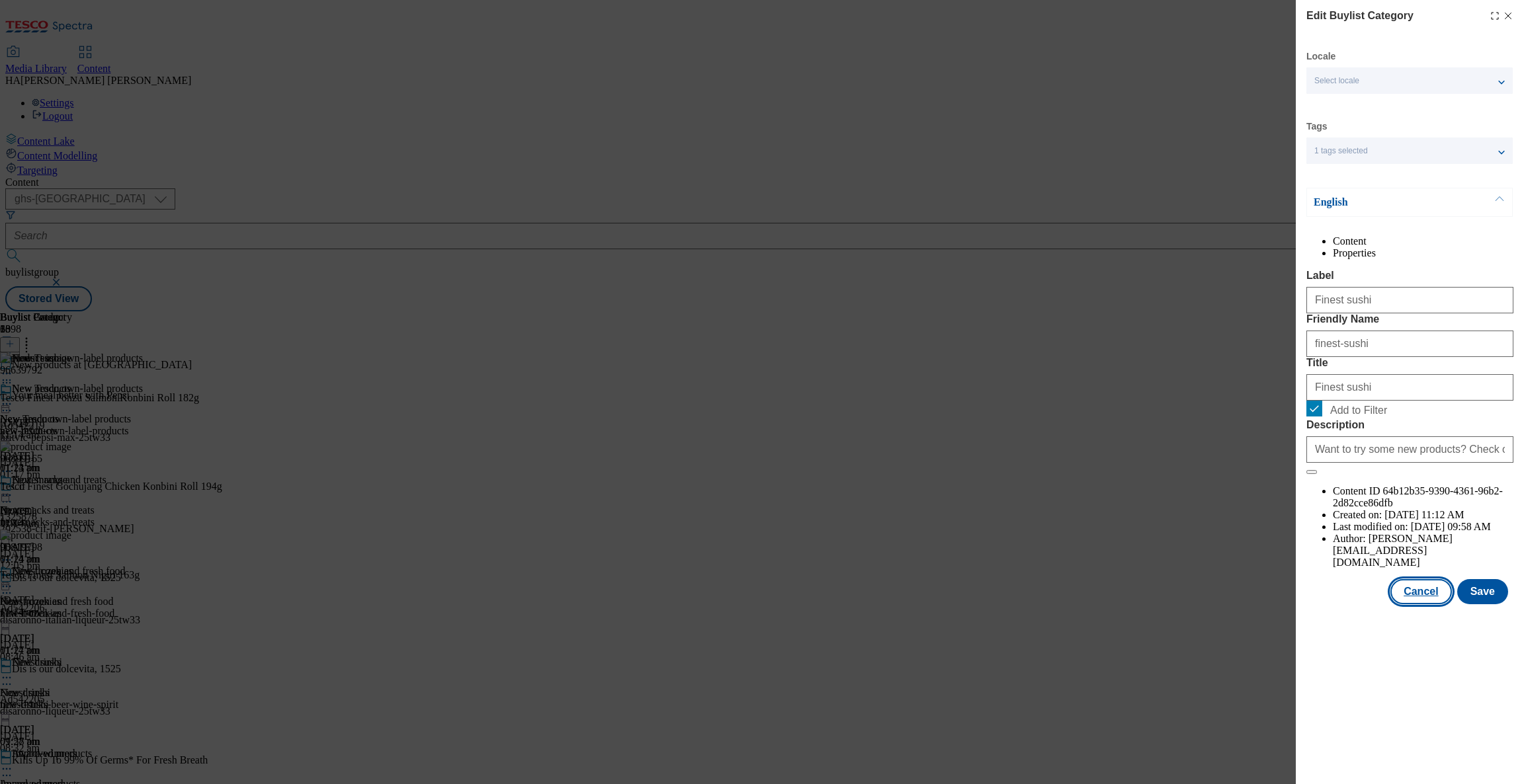
click at [1421, 605] on button "Cancel" at bounding box center [1421, 591] width 61 height 25
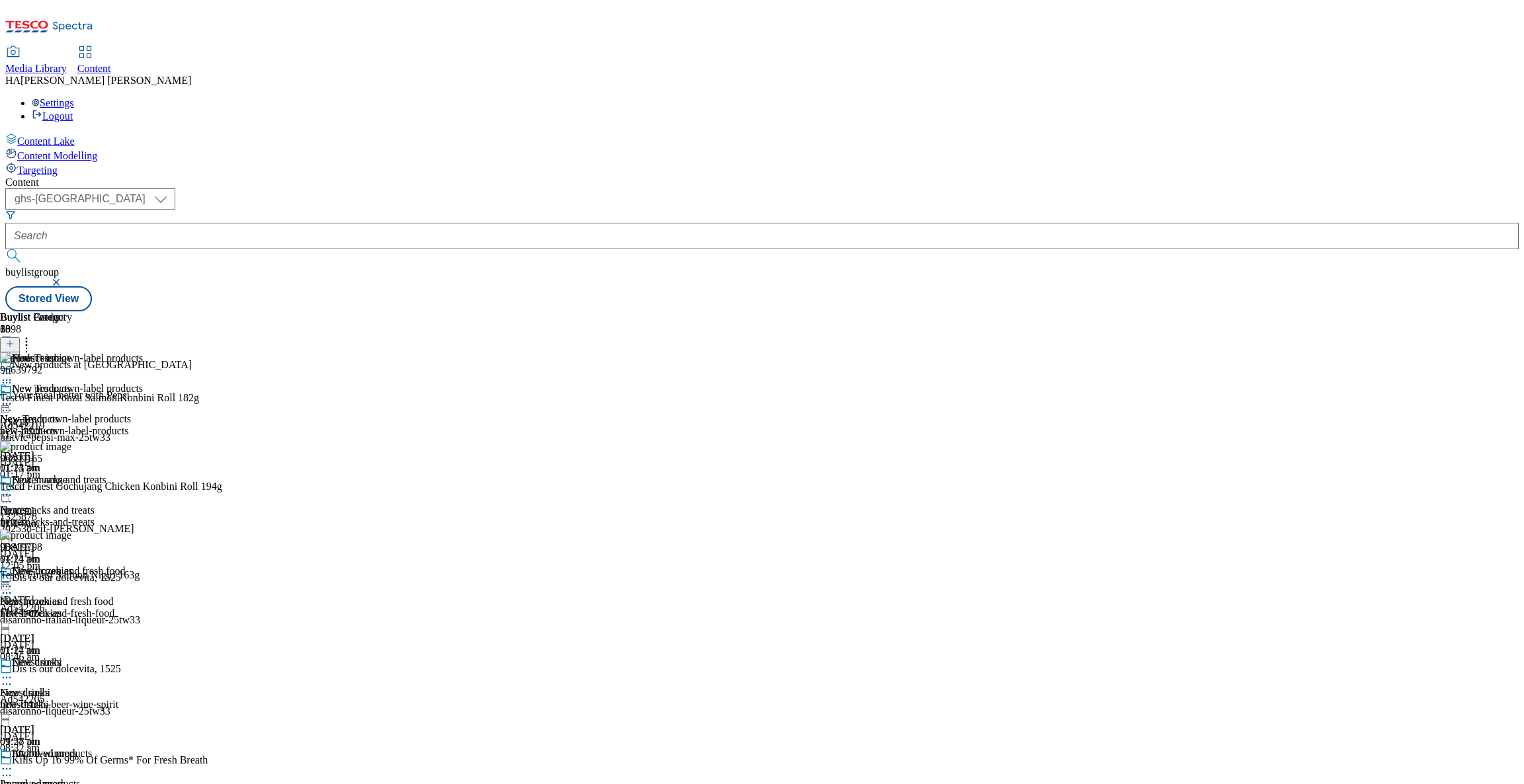
click at [8, 403] on circle at bounding box center [7, 404] width 2 height 2
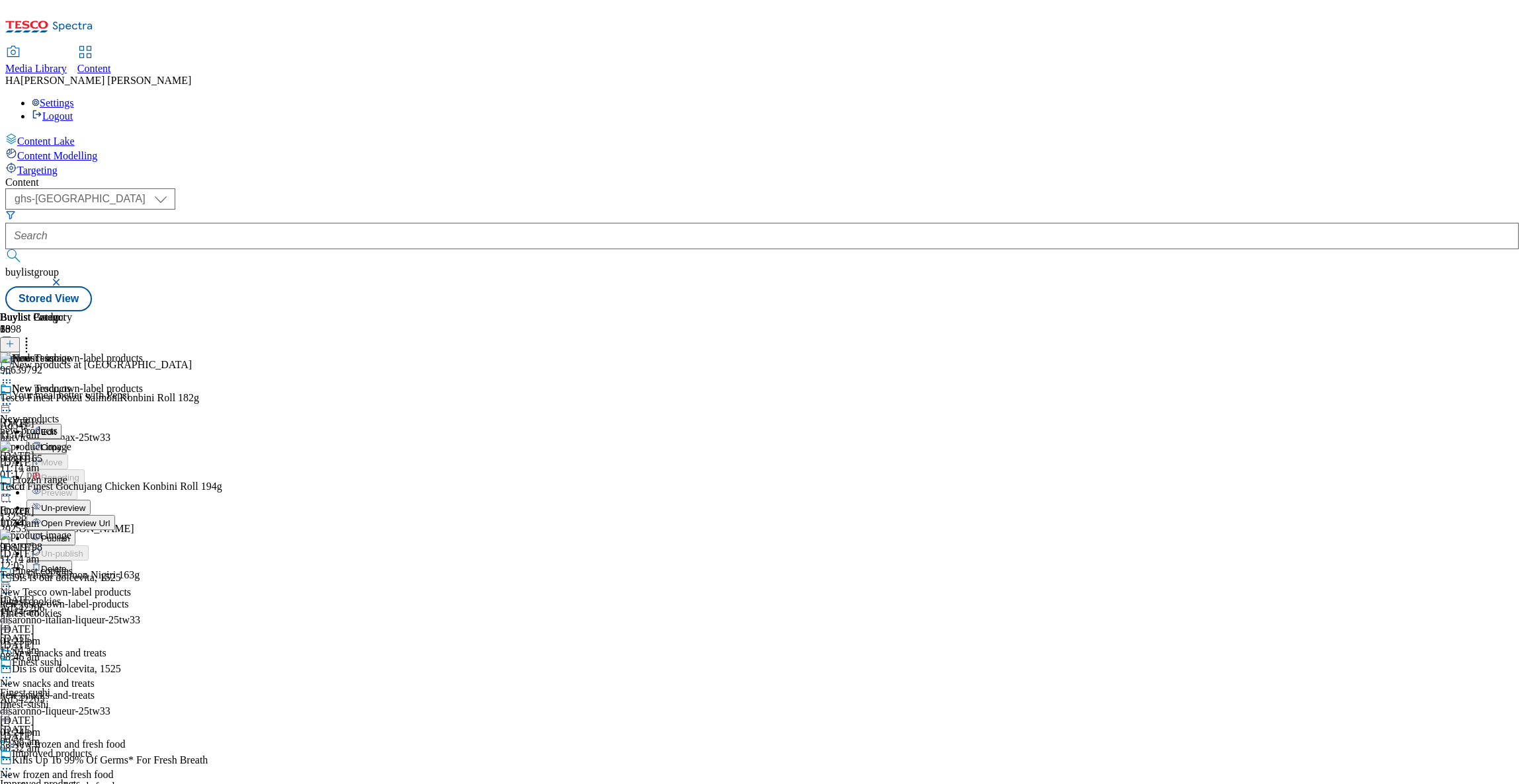
click at [70, 534] on span "Publish" at bounding box center [56, 538] width 29 height 10
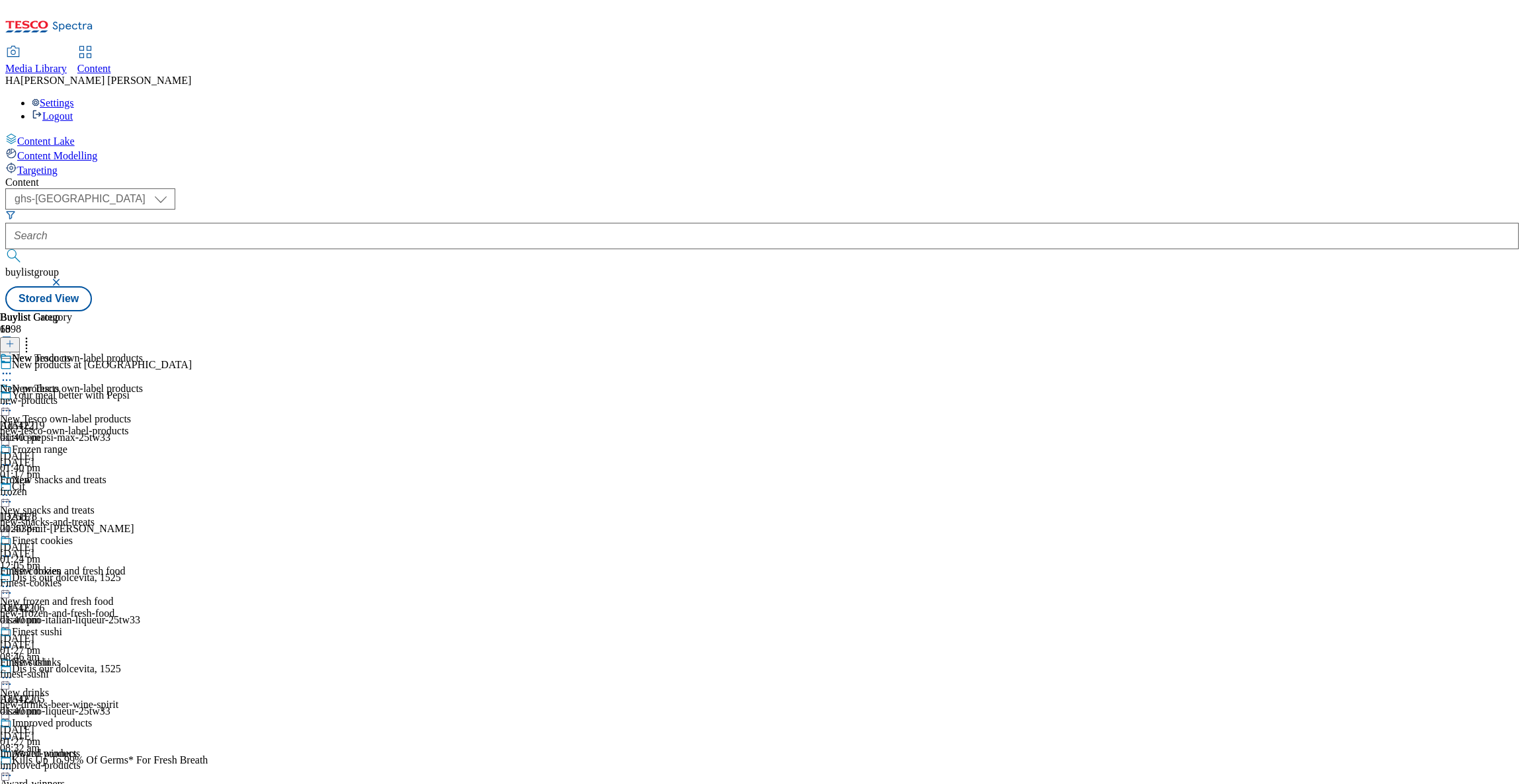
scroll to position [272, 0]
click at [120, 627] on div "Finest sushi Finest sushi finest-sushi 30 Sept 2025 01:40 pm" at bounding box center [60, 672] width 120 height 91
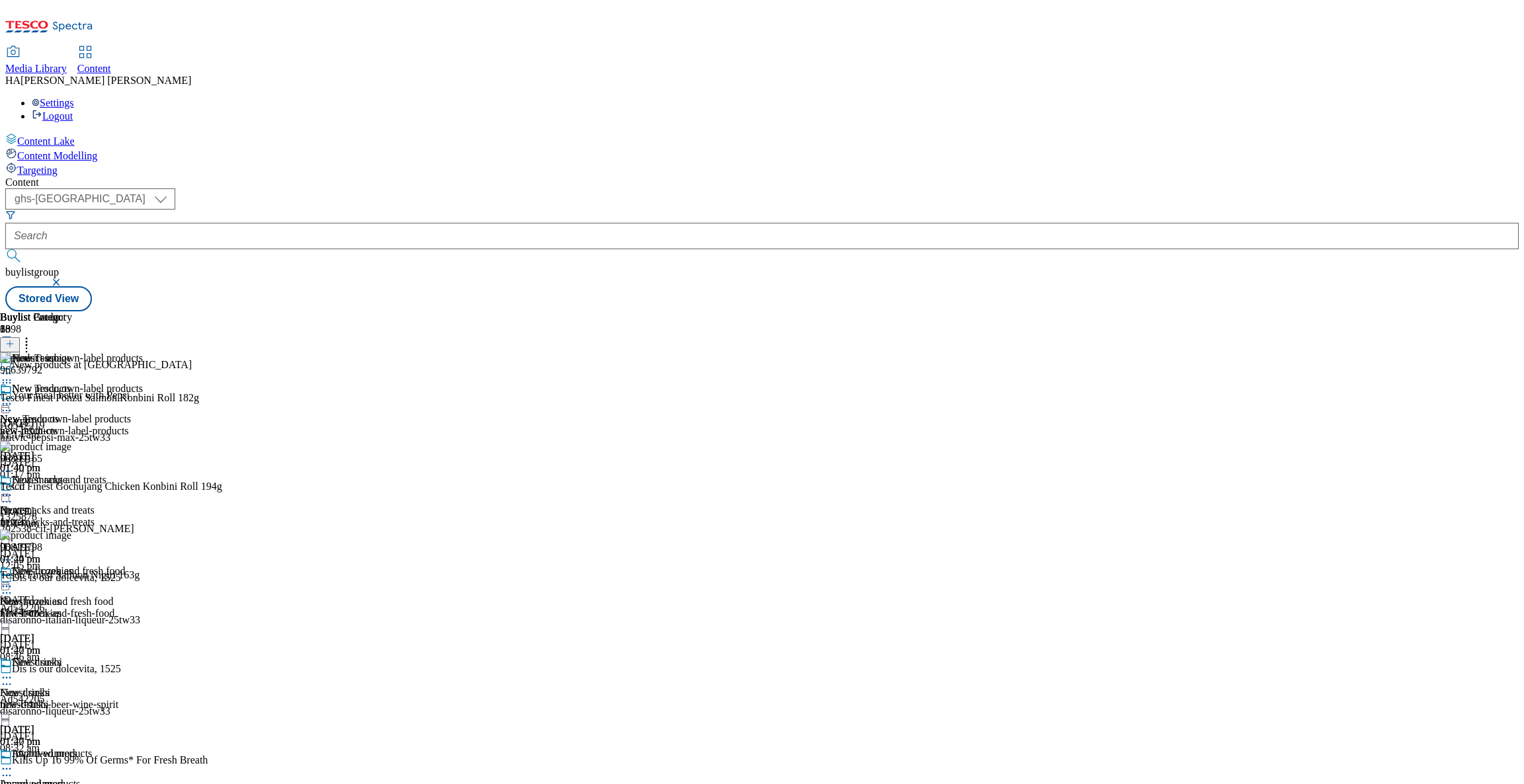
click at [13, 671] on icon at bounding box center [6, 677] width 13 height 13
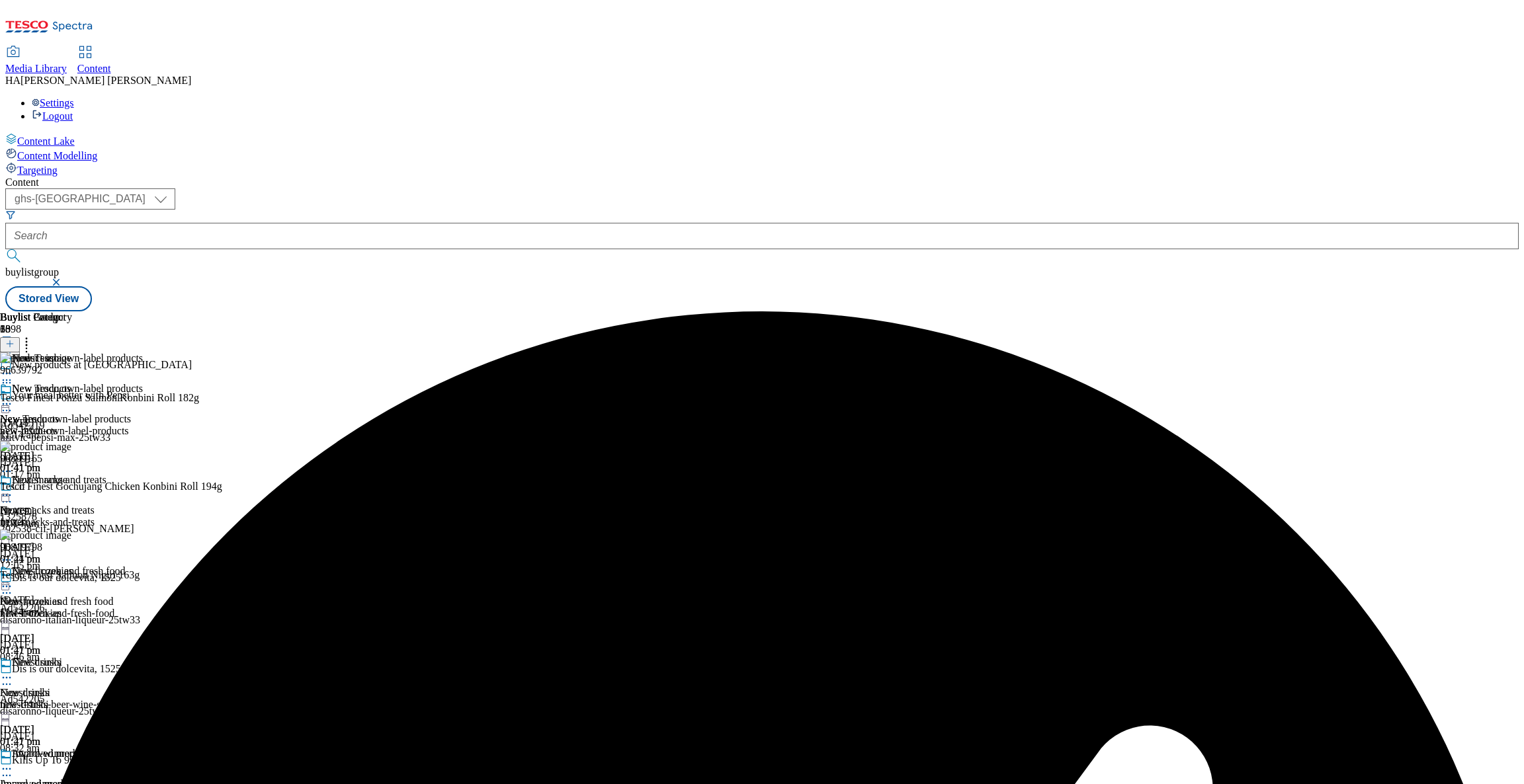
click at [13, 367] on icon at bounding box center [6, 373] width 13 height 13
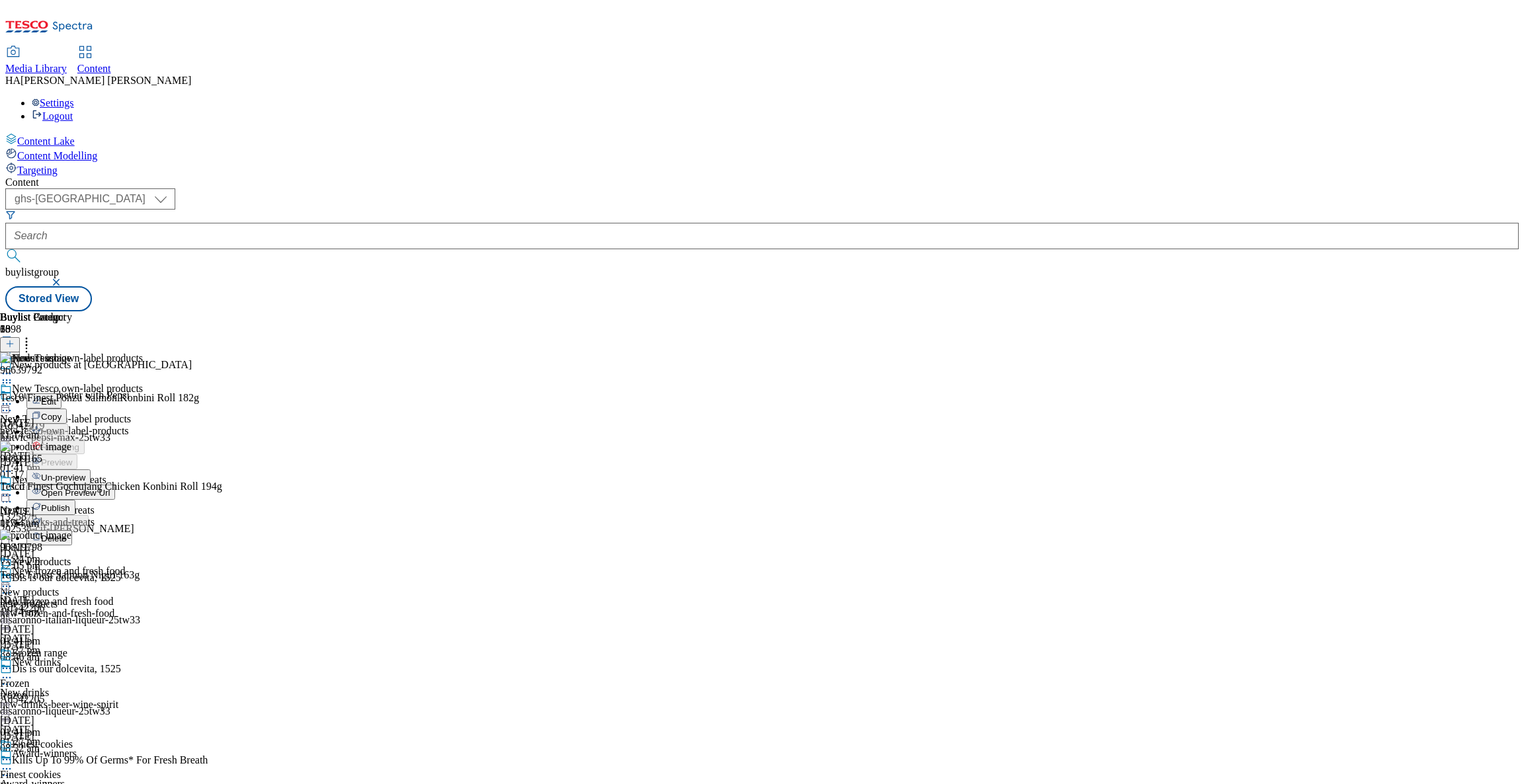
click at [70, 503] on span "Publish" at bounding box center [56, 508] width 29 height 10
click at [143, 425] on div "new-tesco-own-label-products" at bounding box center [72, 431] width 143 height 12
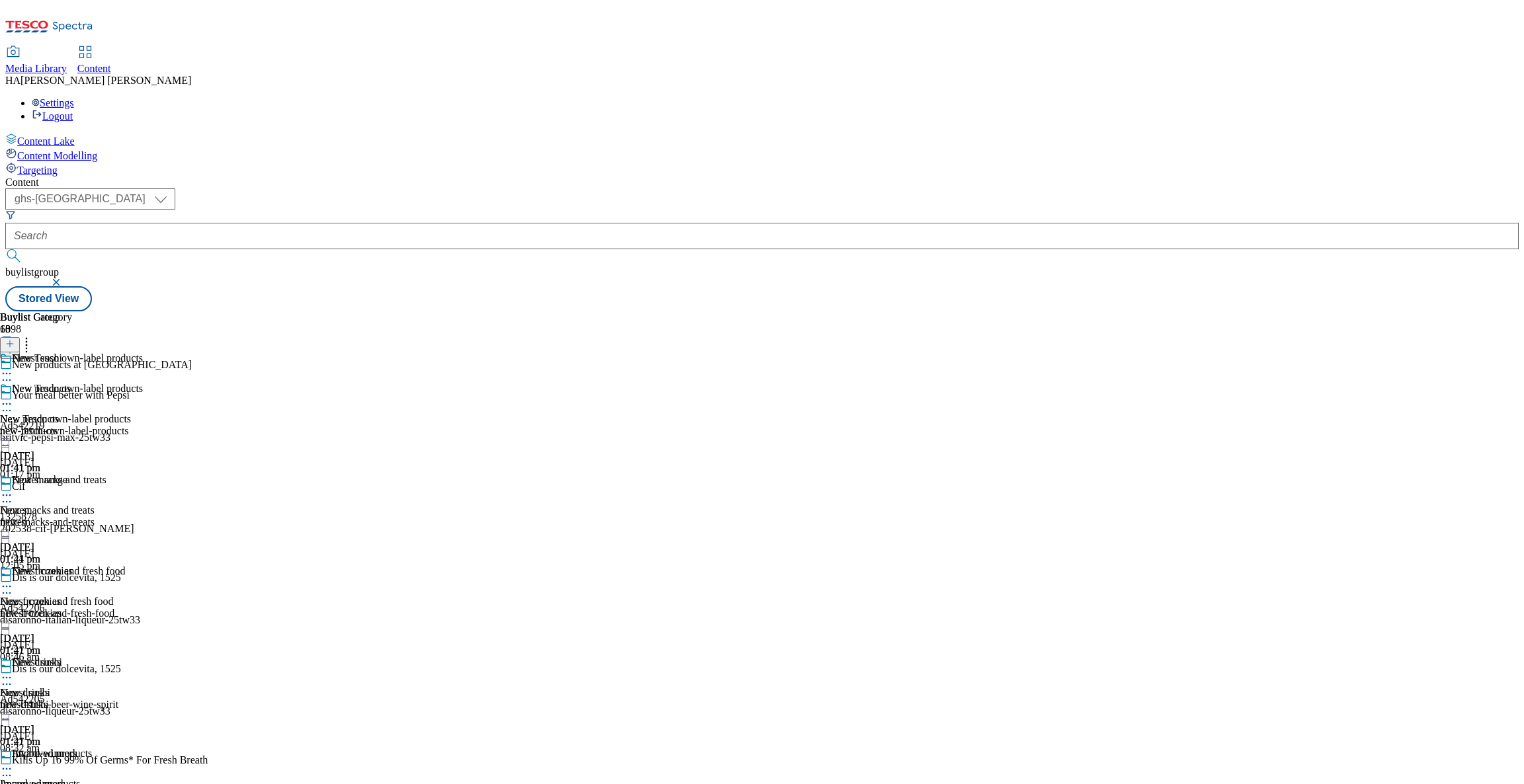
click at [13, 398] on icon at bounding box center [6, 404] width 13 height 13
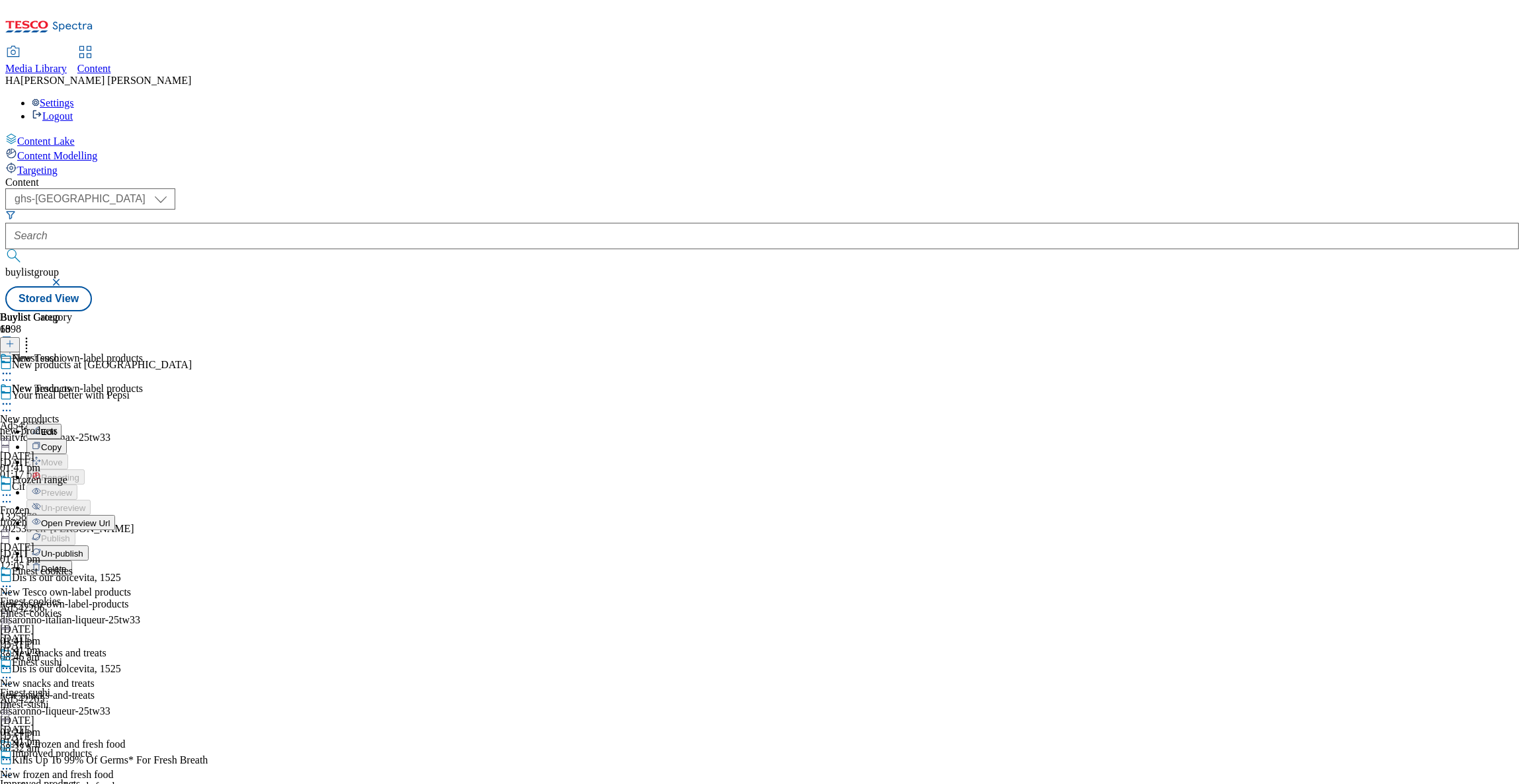
click at [1149, 312] on div "Buylist Group 6398 New products at Tesco Your meal better with Pepsi Ad542219 b…" at bounding box center [762, 312] width 1514 height 0
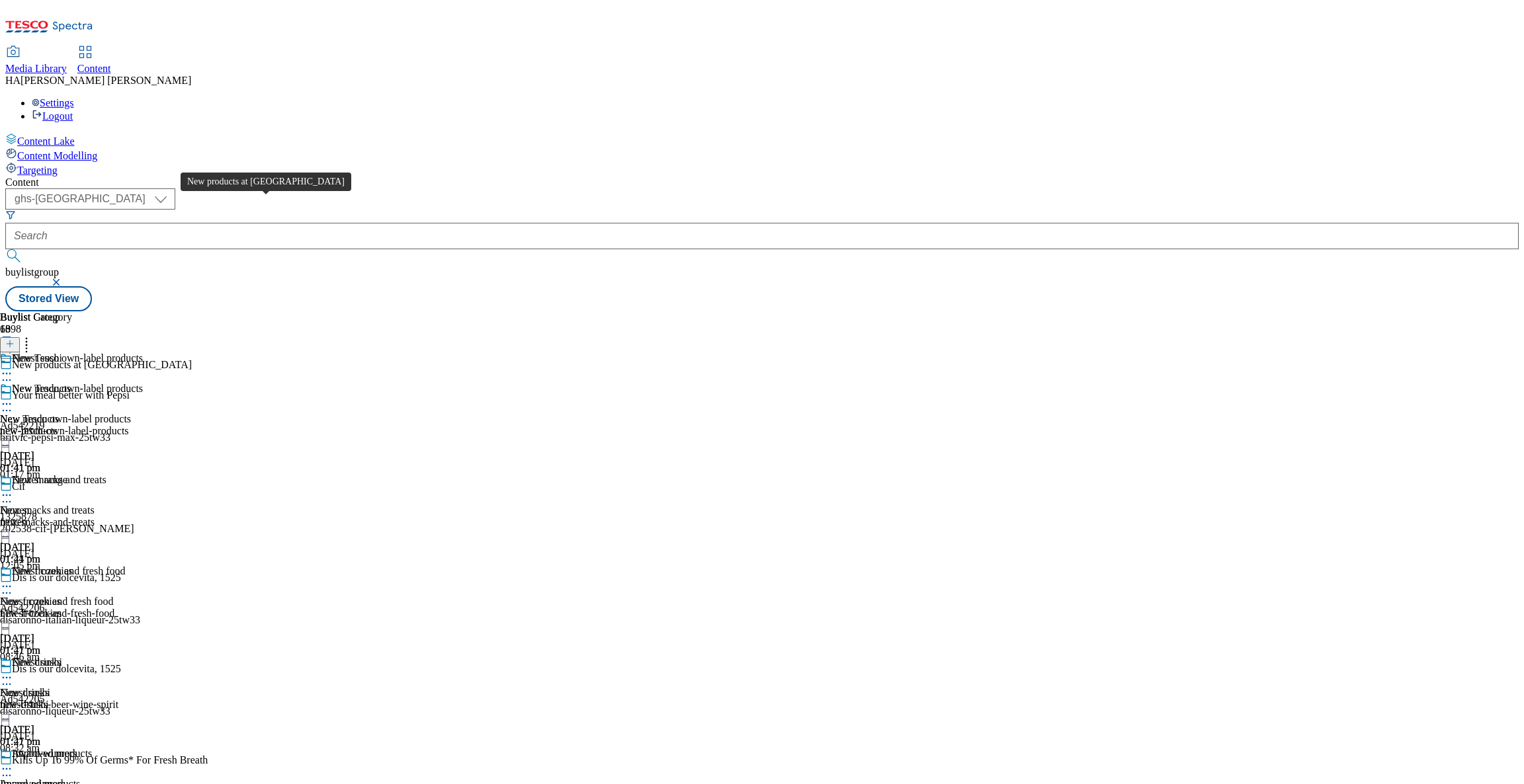
click at [192, 359] on span "New products at [GEOGRAPHIC_DATA]" at bounding box center [102, 366] width 180 height 14
click at [131, 413] on div "New Tesco own-label products" at bounding box center [65, 419] width 131 height 12
click at [13, 398] on icon at bounding box center [6, 404] width 13 height 13
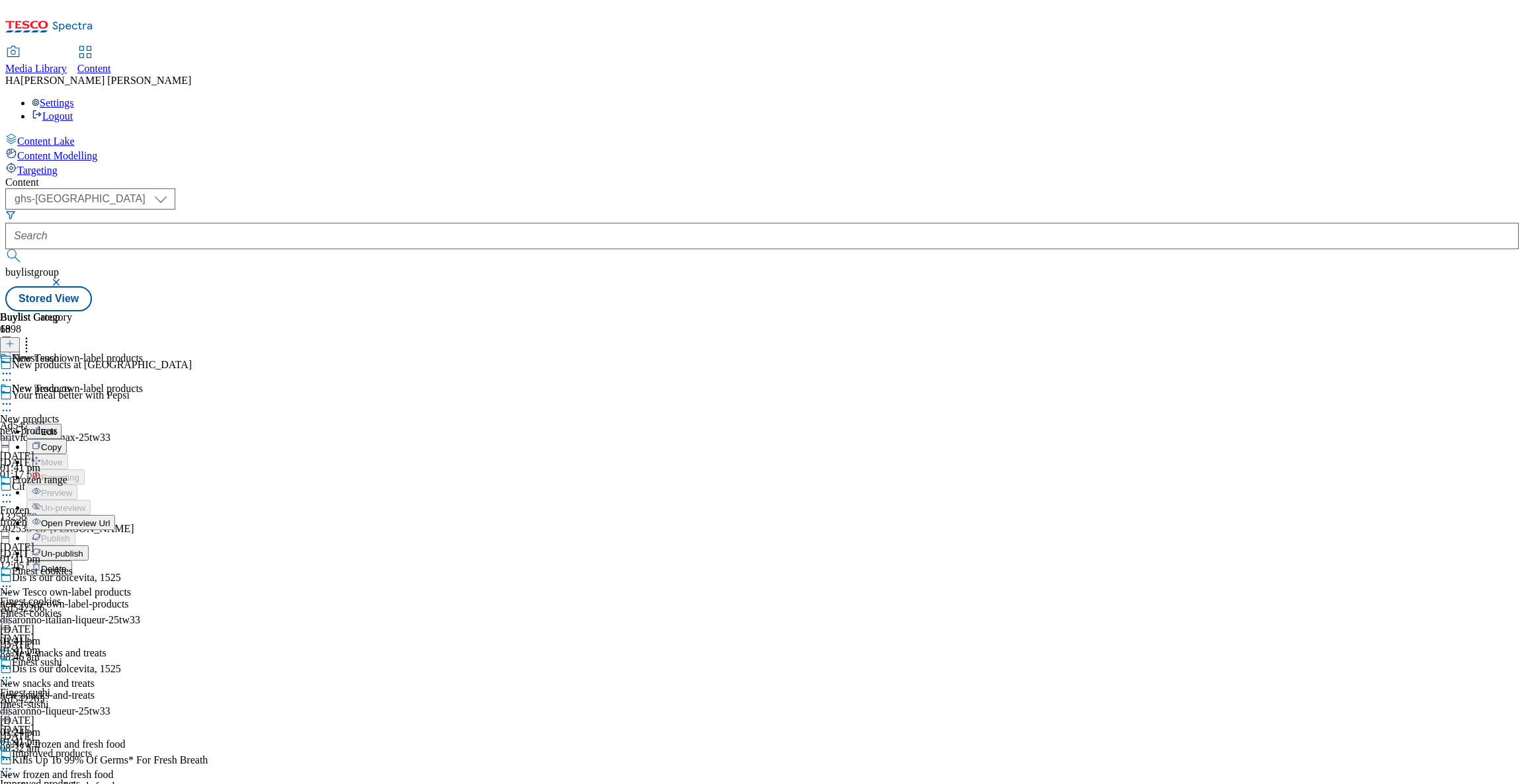
click at [83, 549] on span "Un-publish" at bounding box center [63, 554] width 43 height 10
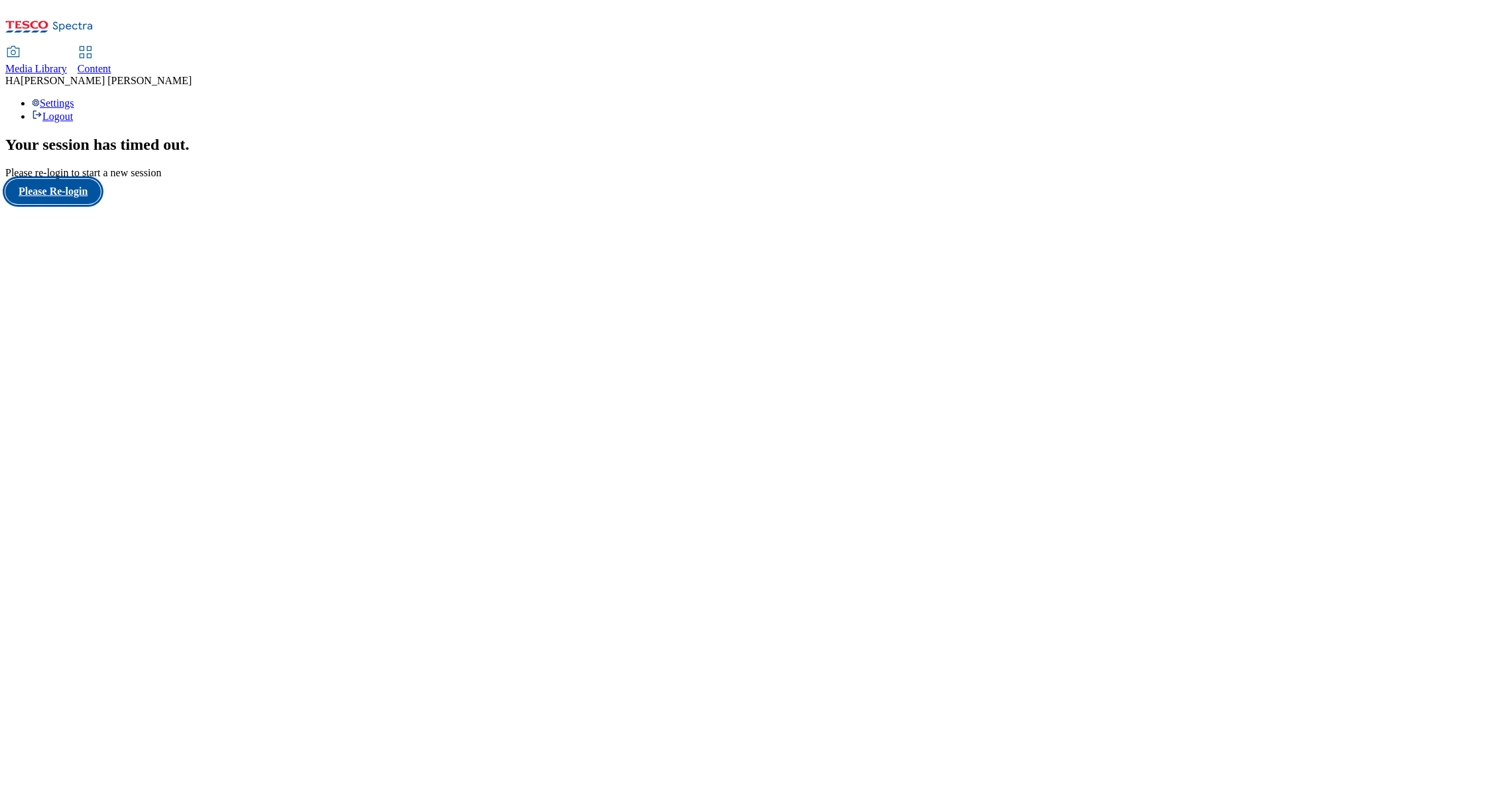
click at [84, 204] on button "Please Re-login" at bounding box center [53, 192] width 95 height 26
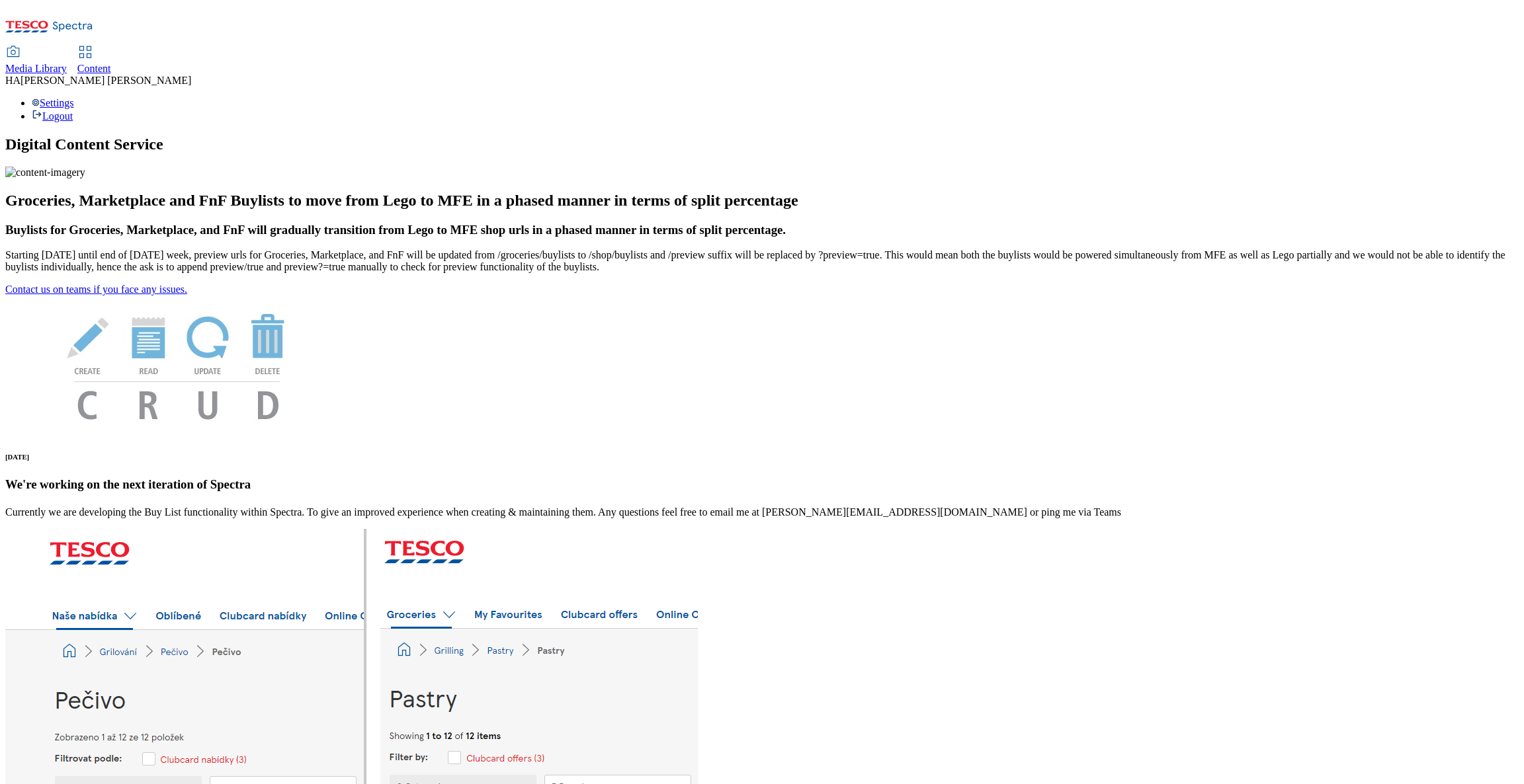
click at [111, 47] on link "Content" at bounding box center [94, 61] width 34 height 28
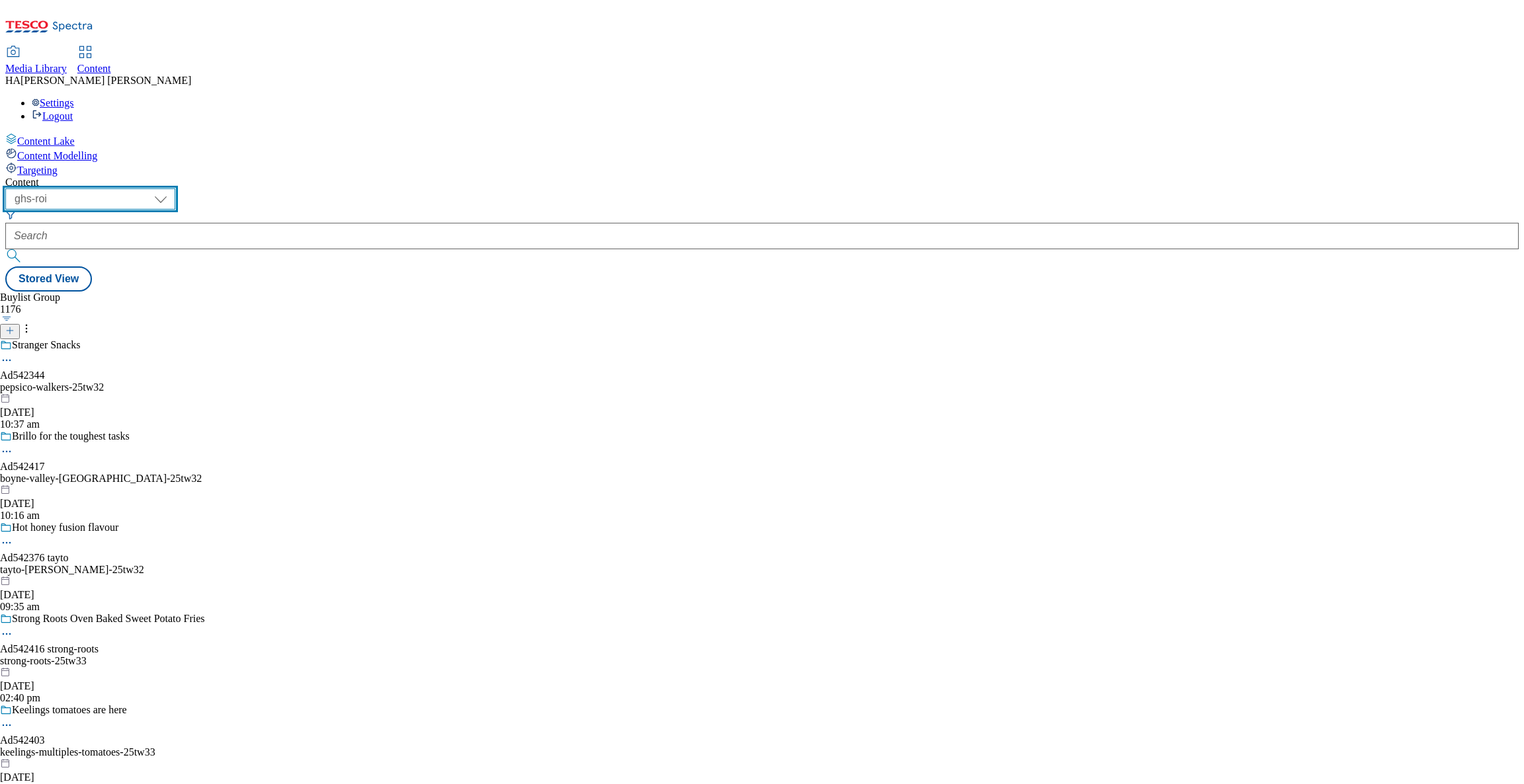
click at [175, 188] on select "ghs-roi ghs-[GEOGRAPHIC_DATA]" at bounding box center [90, 199] width 170 height 21
select select "ghs-[GEOGRAPHIC_DATA]"
click at [171, 188] on select "ghs-roi ghs-[GEOGRAPHIC_DATA]" at bounding box center [90, 199] width 170 height 21
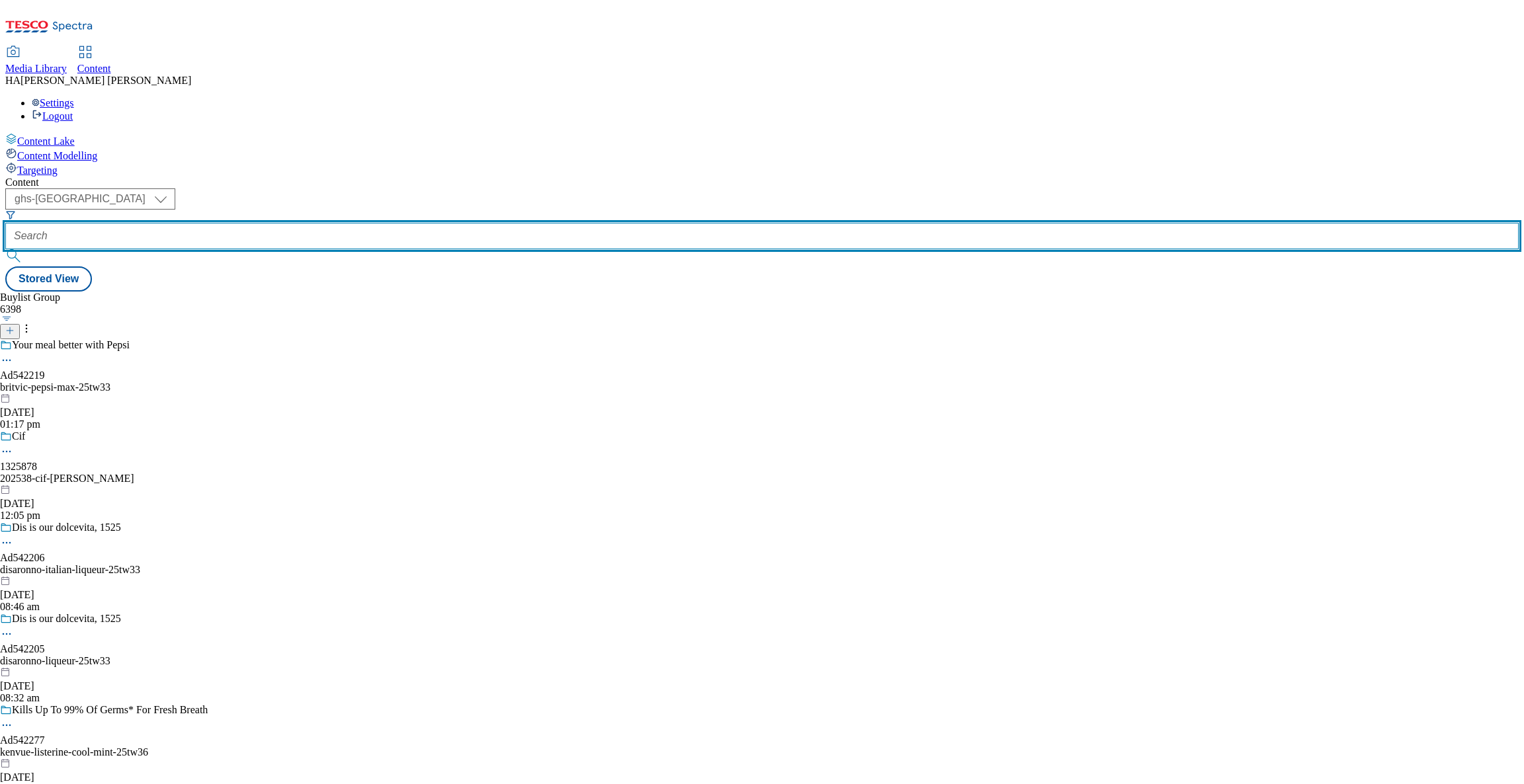
click at [297, 223] on input "text" at bounding box center [762, 236] width 1514 height 26
click at [352, 223] on input "text" at bounding box center [762, 236] width 1514 height 26
paste input "new-ranges"
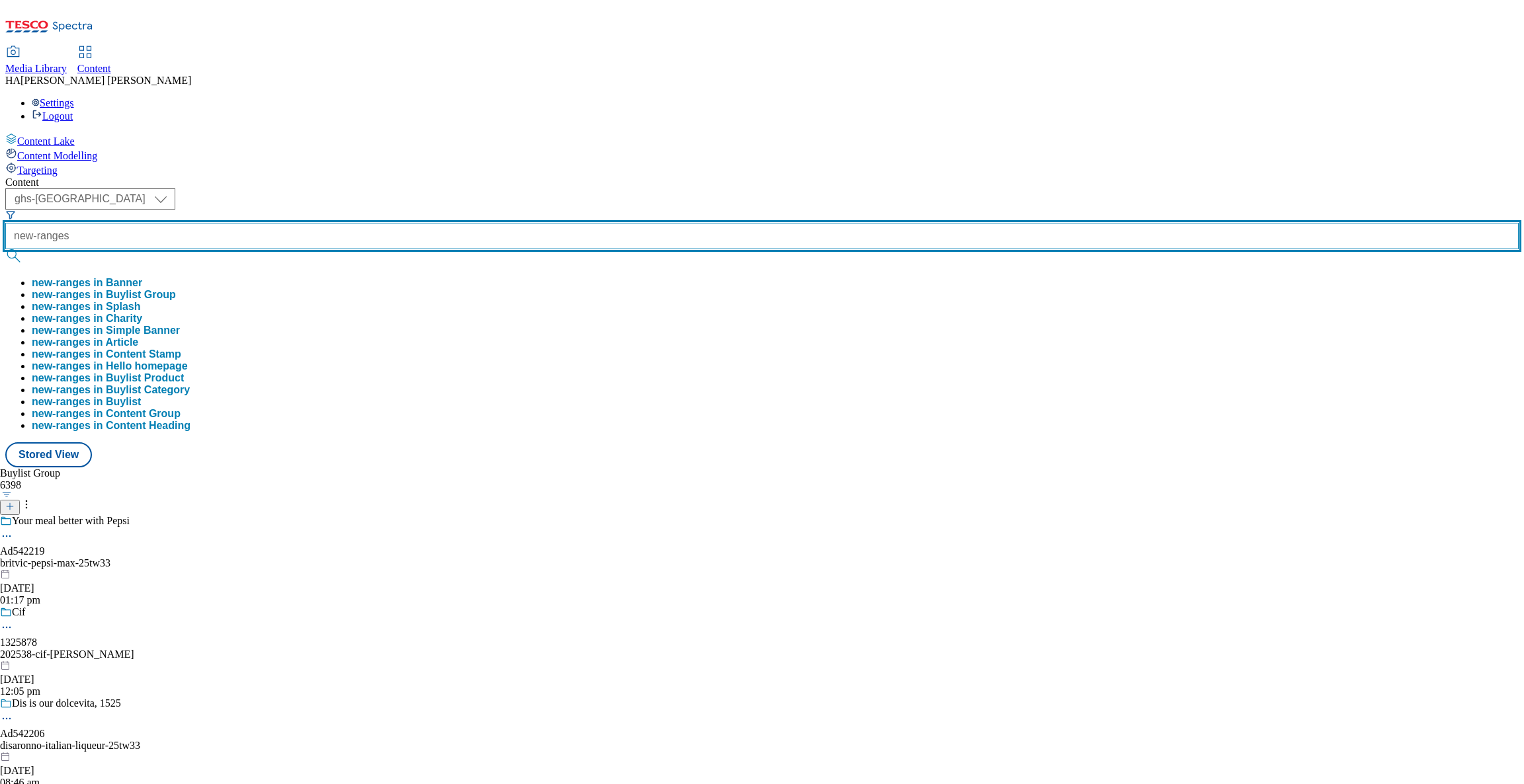
type input "new-ranges"
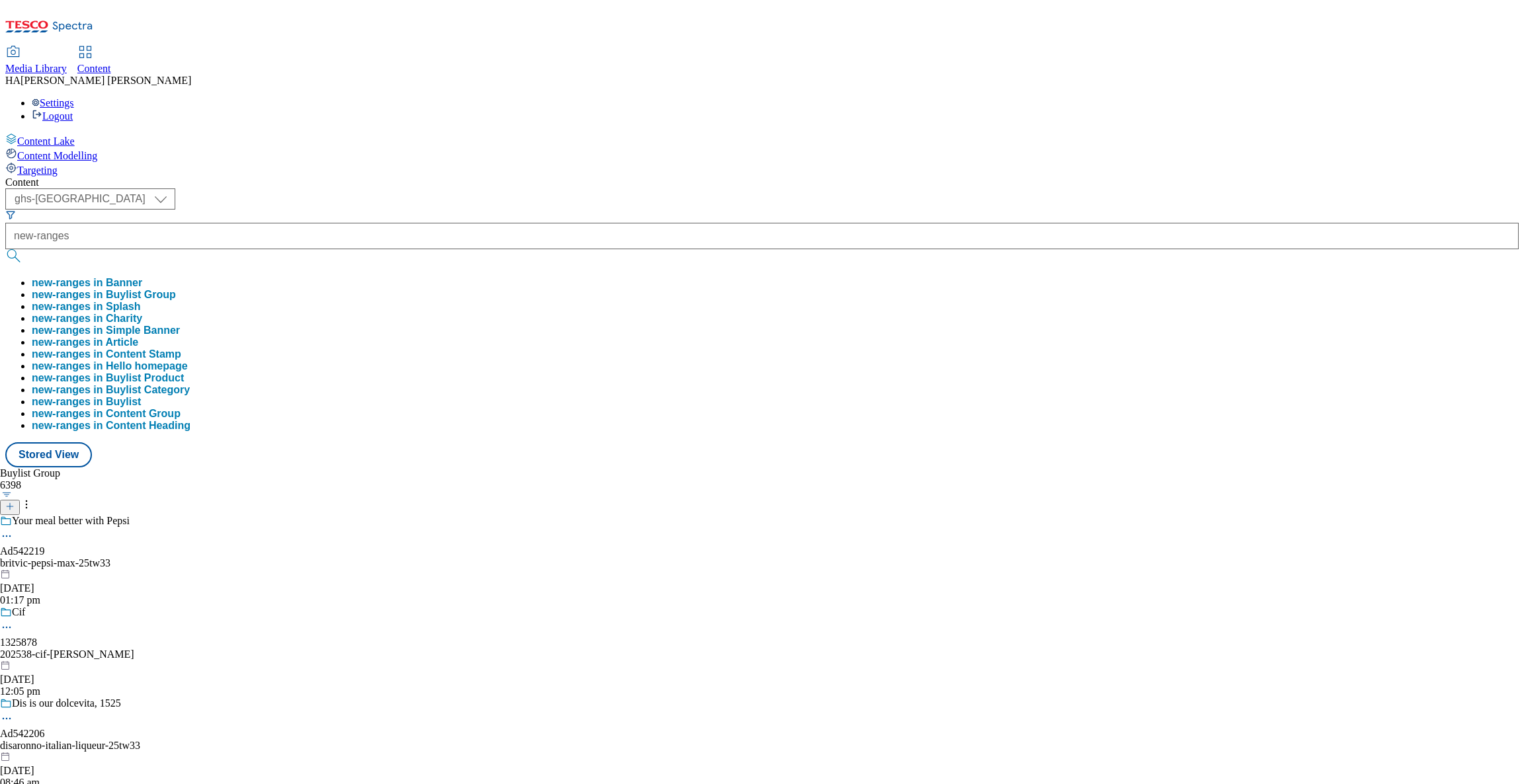
click at [176, 289] on button "new-ranges in Buylist Group" at bounding box center [104, 294] width 144 height 12
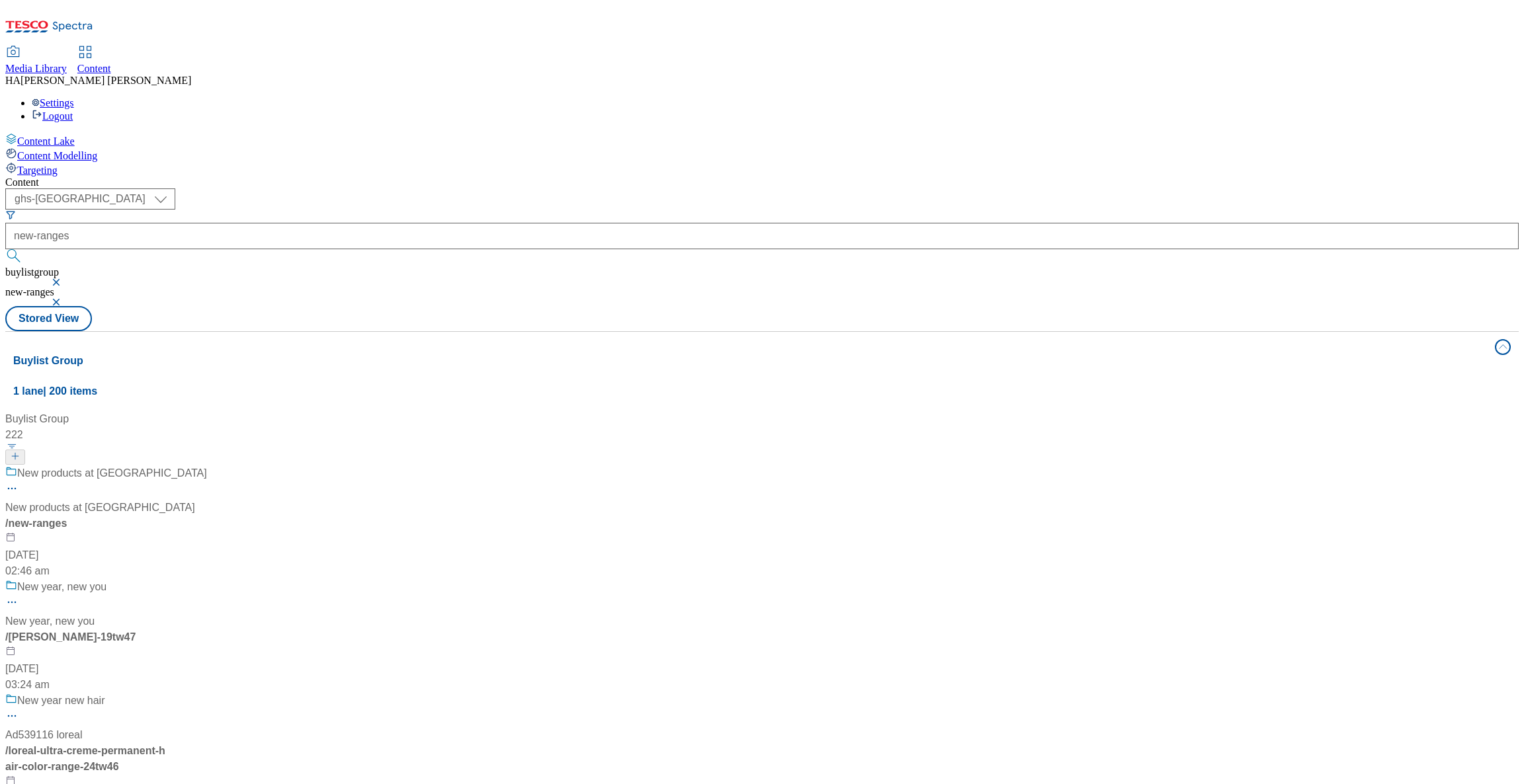
click at [214, 466] on div "New products at Tesco New products at [GEOGRAPHIC_DATA] / new-ranges [DATE] 02:…" at bounding box center [109, 522] width 208 height 113
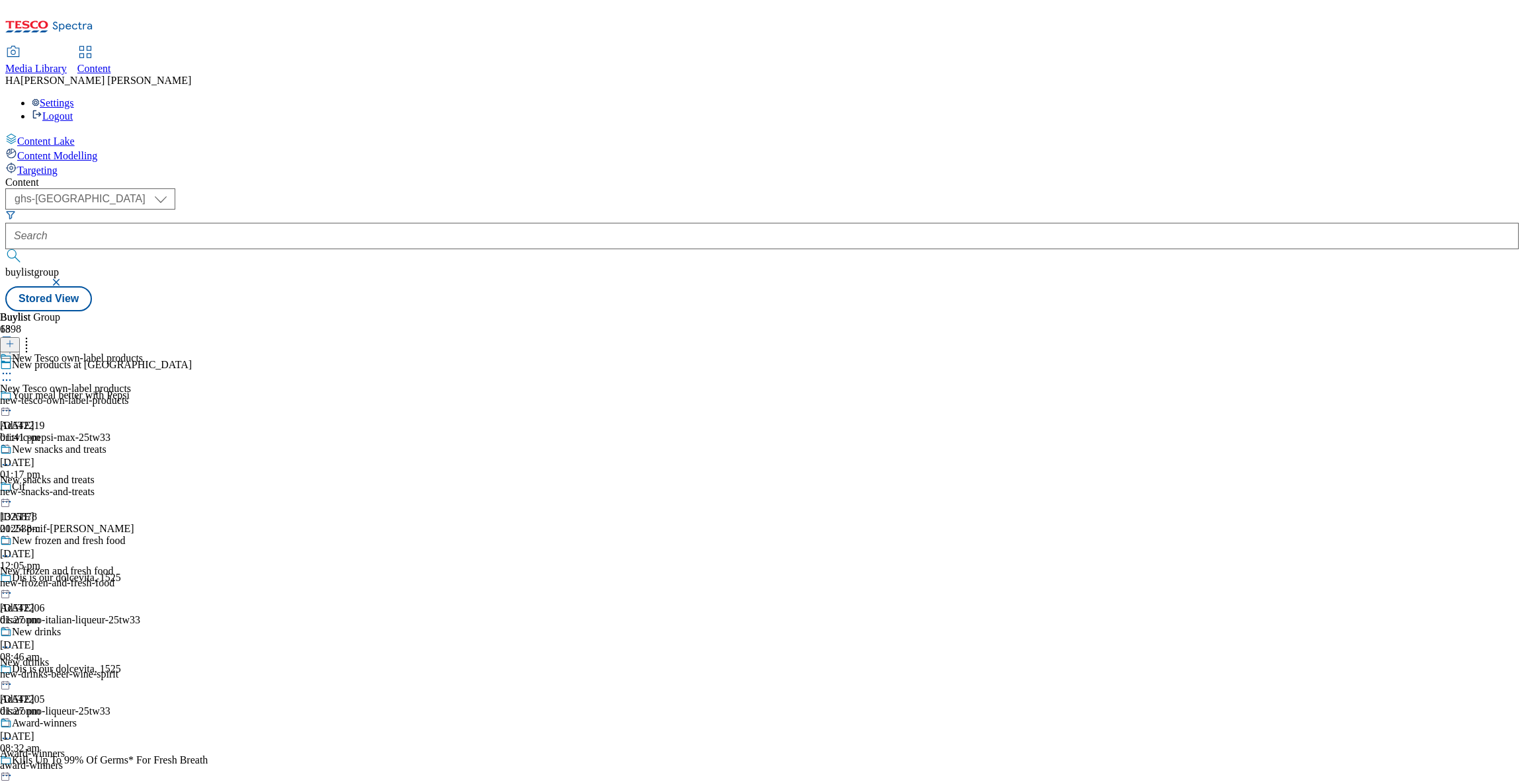
click at [143, 395] on div "new-tesco-own-label-products" at bounding box center [72, 400] width 143 height 12
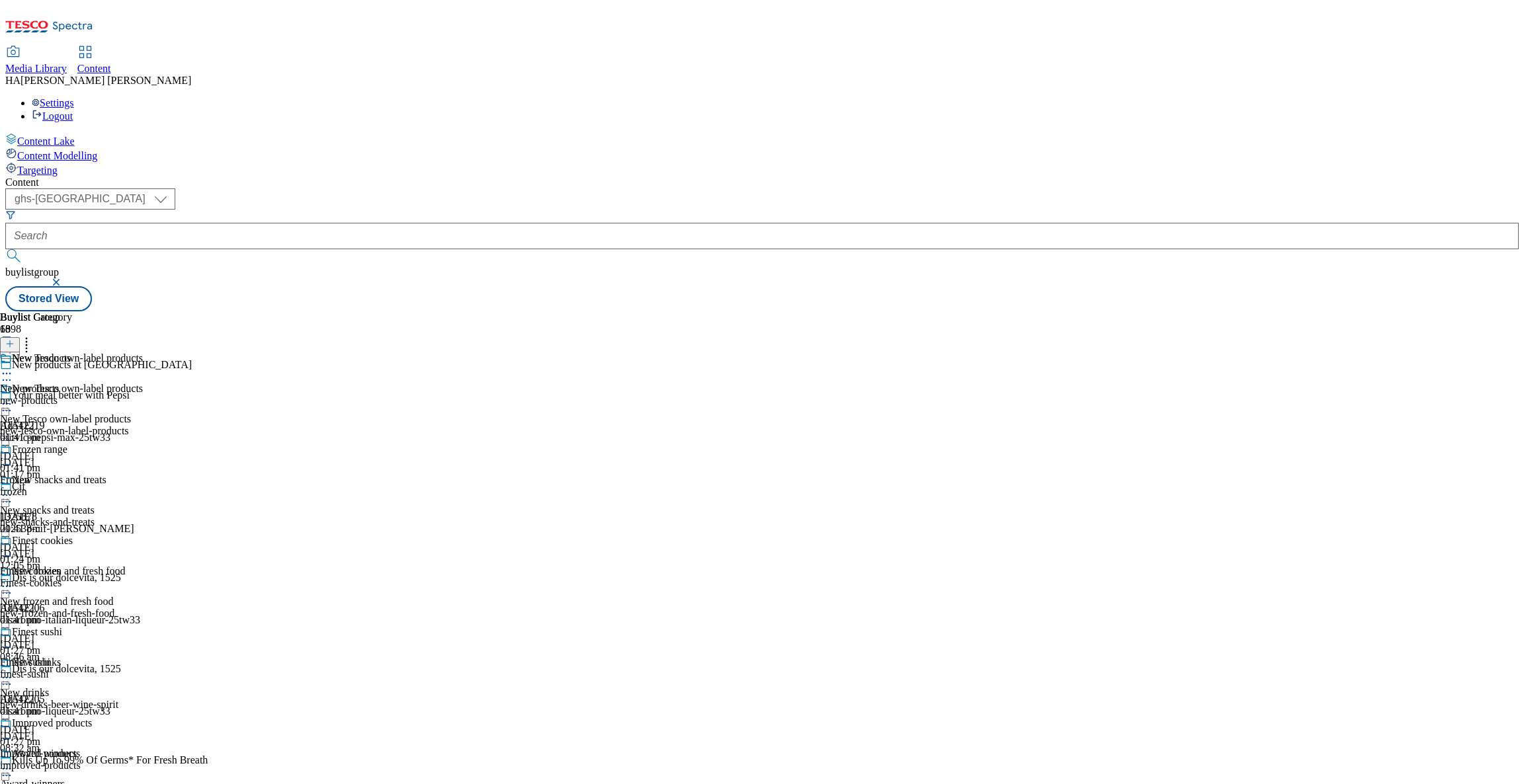
scroll to position [281, 0]
click at [120, 668] on div "finest-sushi" at bounding box center [60, 674] width 120 height 12
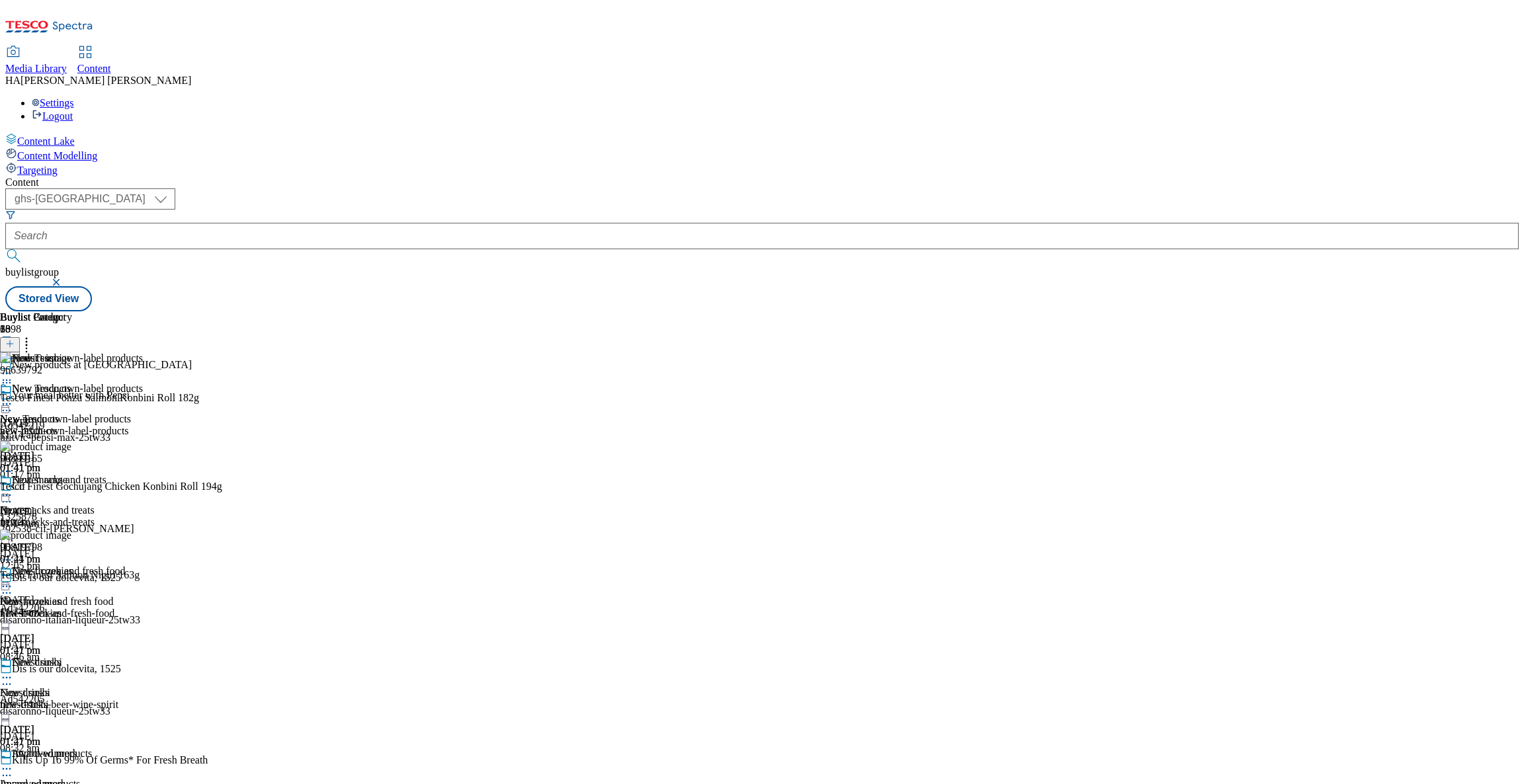
click at [11, 677] on circle at bounding box center [10, 678] width 2 height 2
click at [110, 783] on span "Open Preview Url" at bounding box center [76, 797] width 69 height 10
click at [13, 398] on icon at bounding box center [6, 404] width 13 height 13
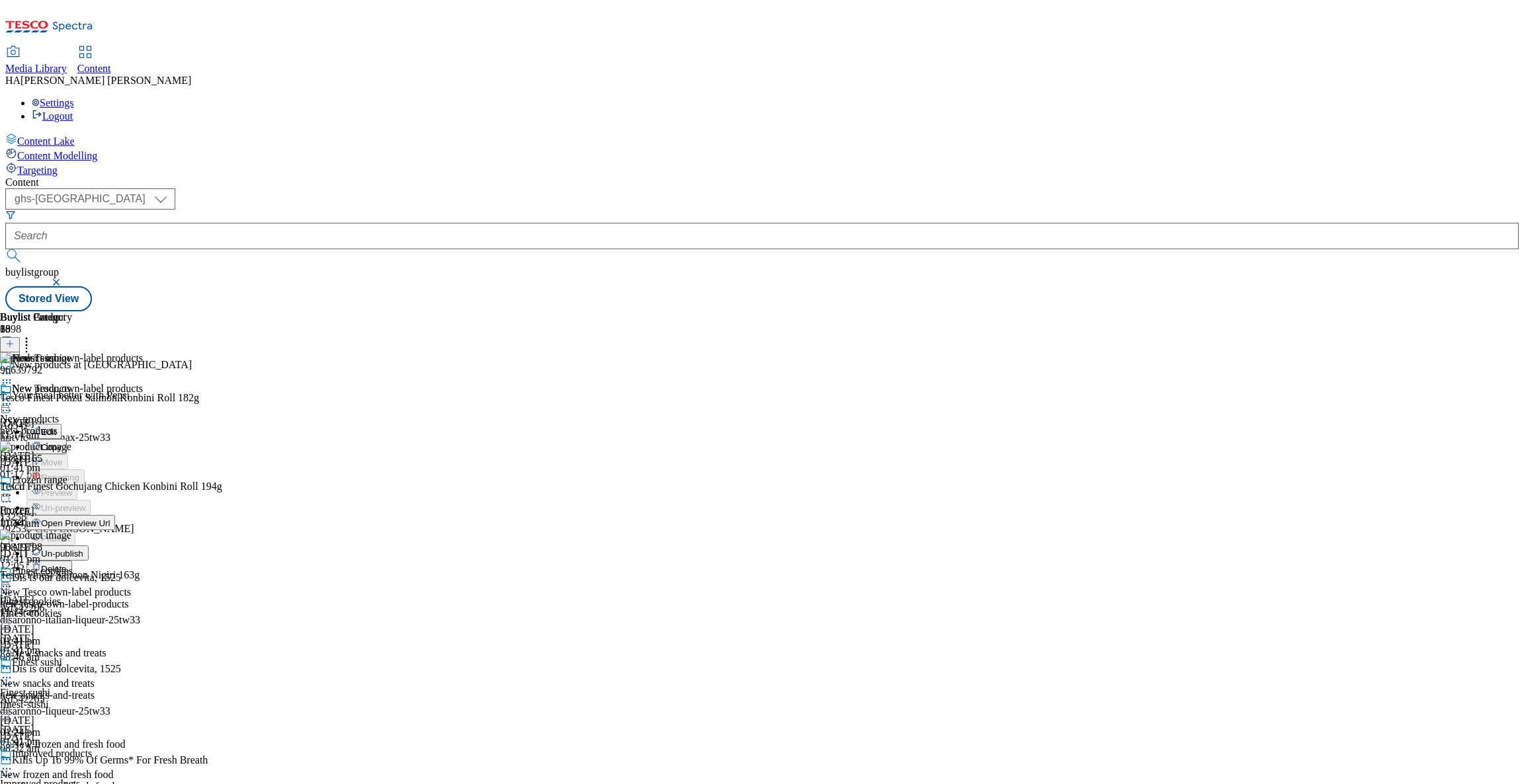
click at [83, 549] on span "Un-publish" at bounding box center [63, 554] width 43 height 10
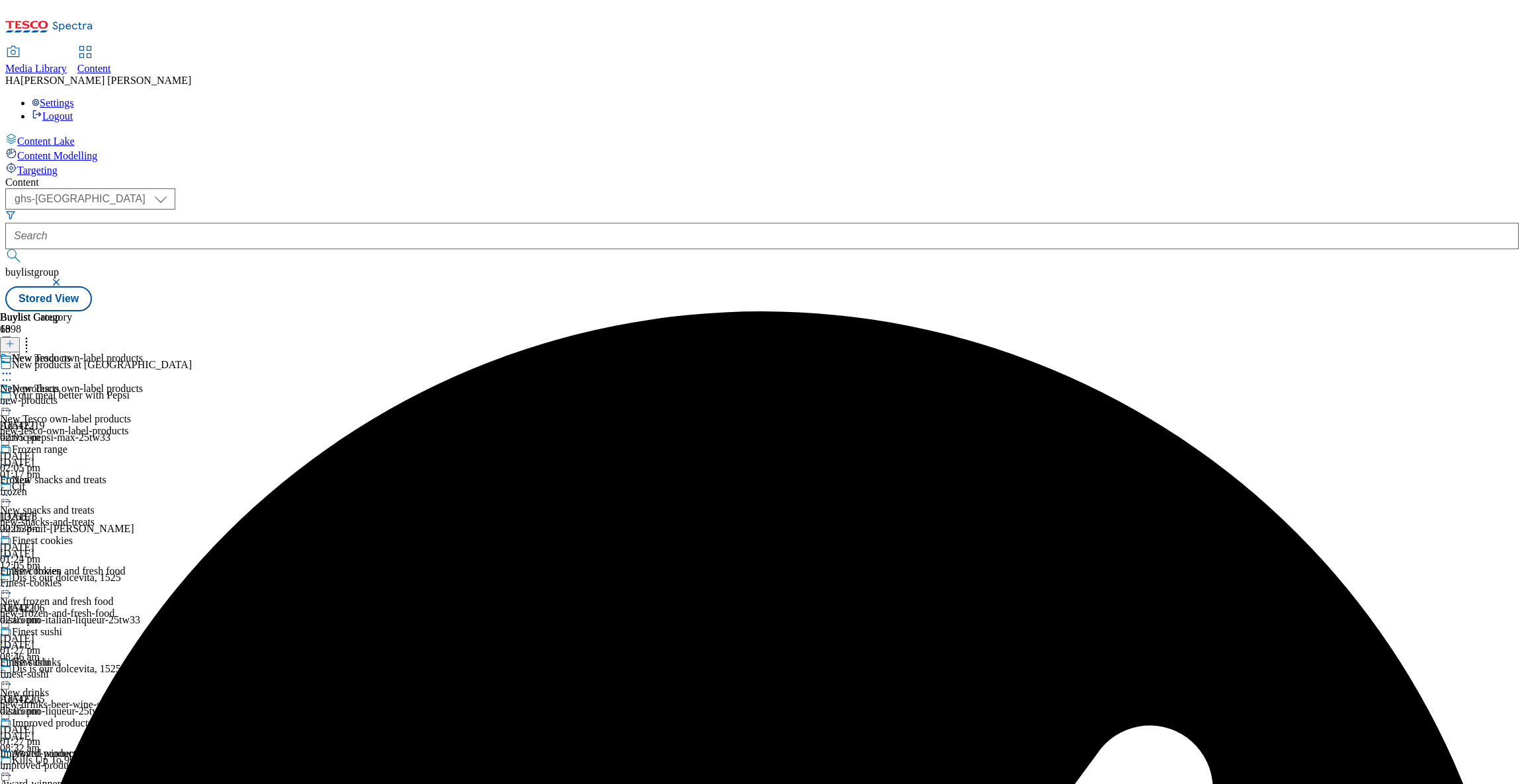
click at [13, 398] on icon at bounding box center [6, 404] width 13 height 13
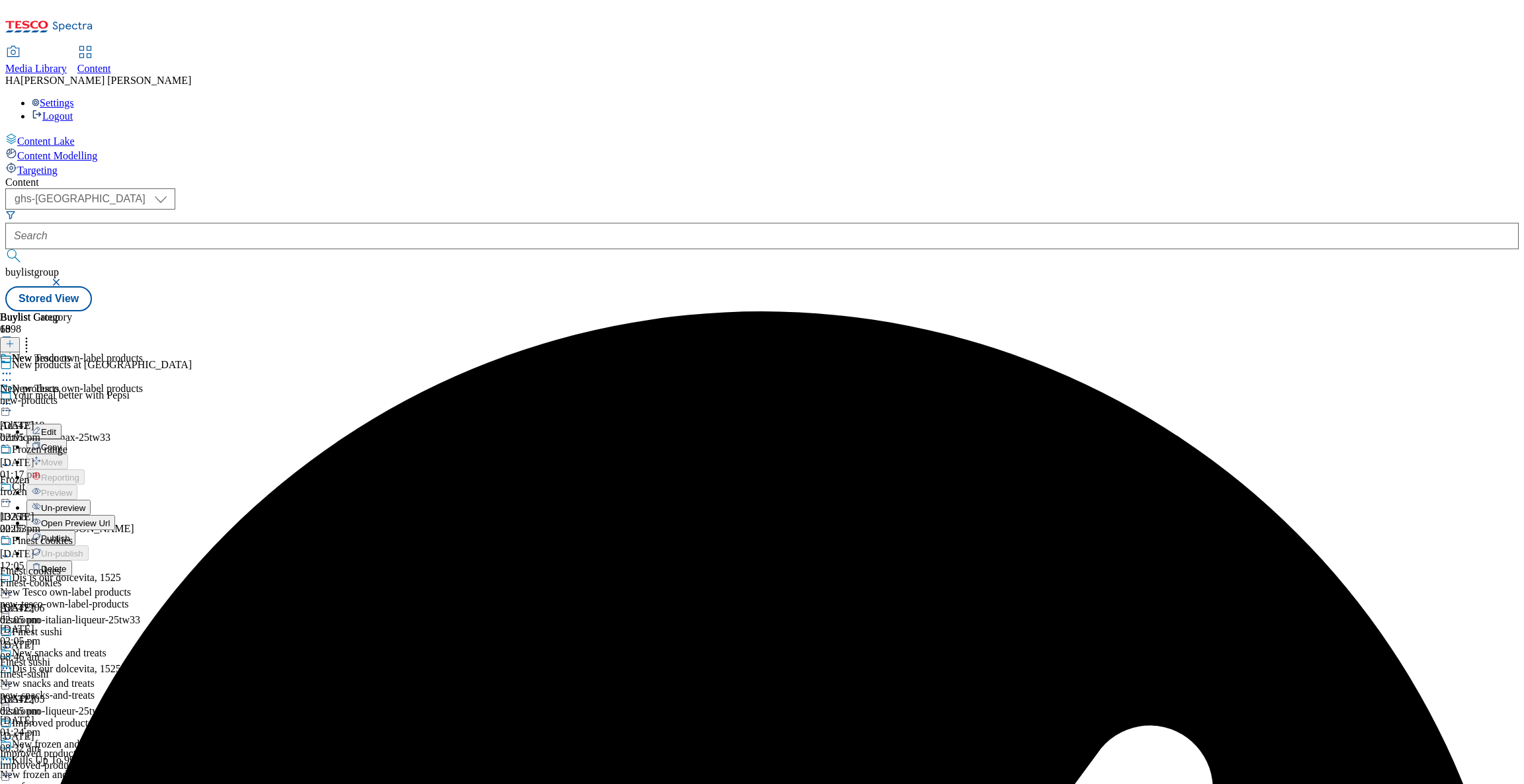
click at [85, 503] on span "Un-preview" at bounding box center [63, 508] width 44 height 10
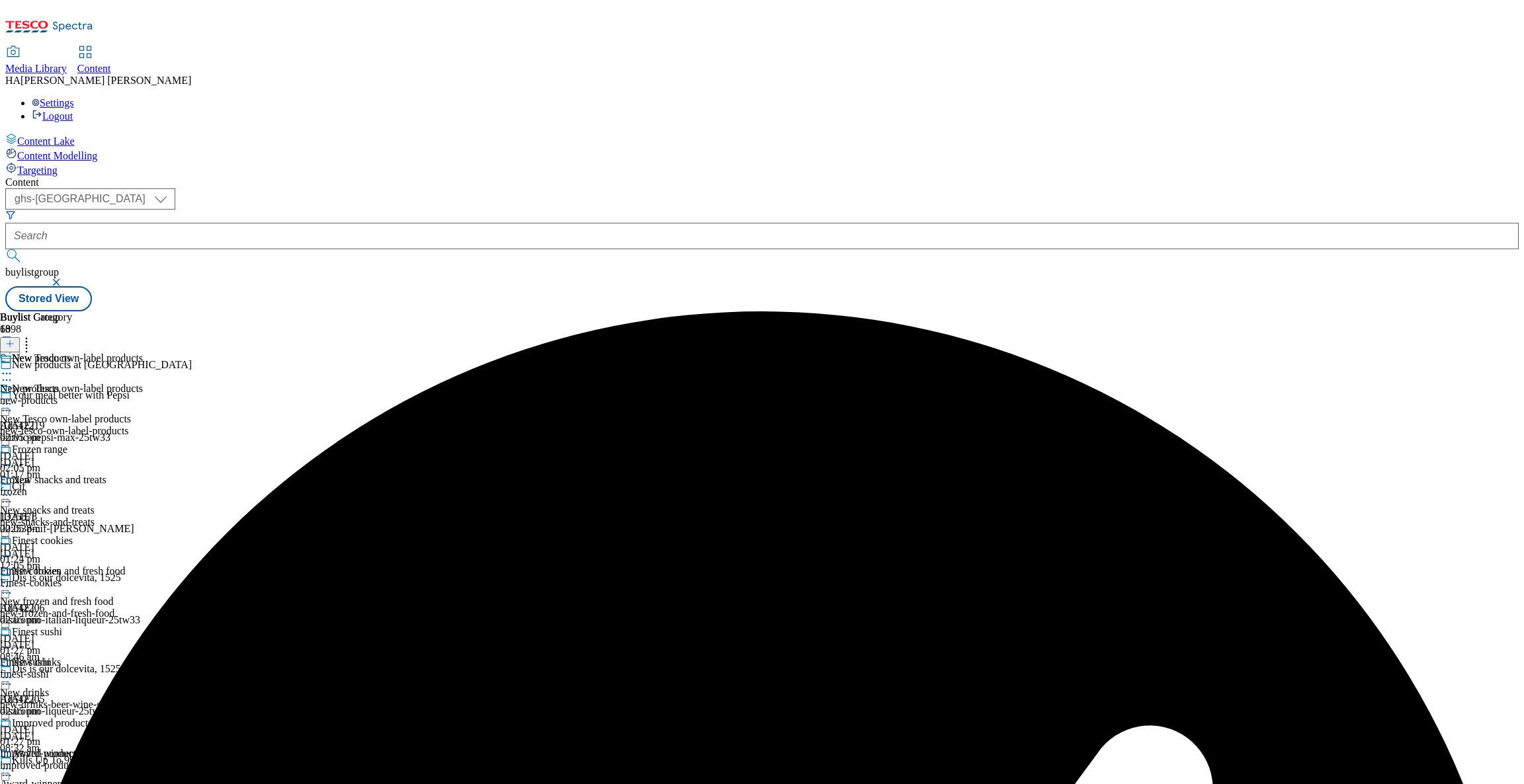
click at [13, 398] on icon at bounding box center [6, 404] width 13 height 13
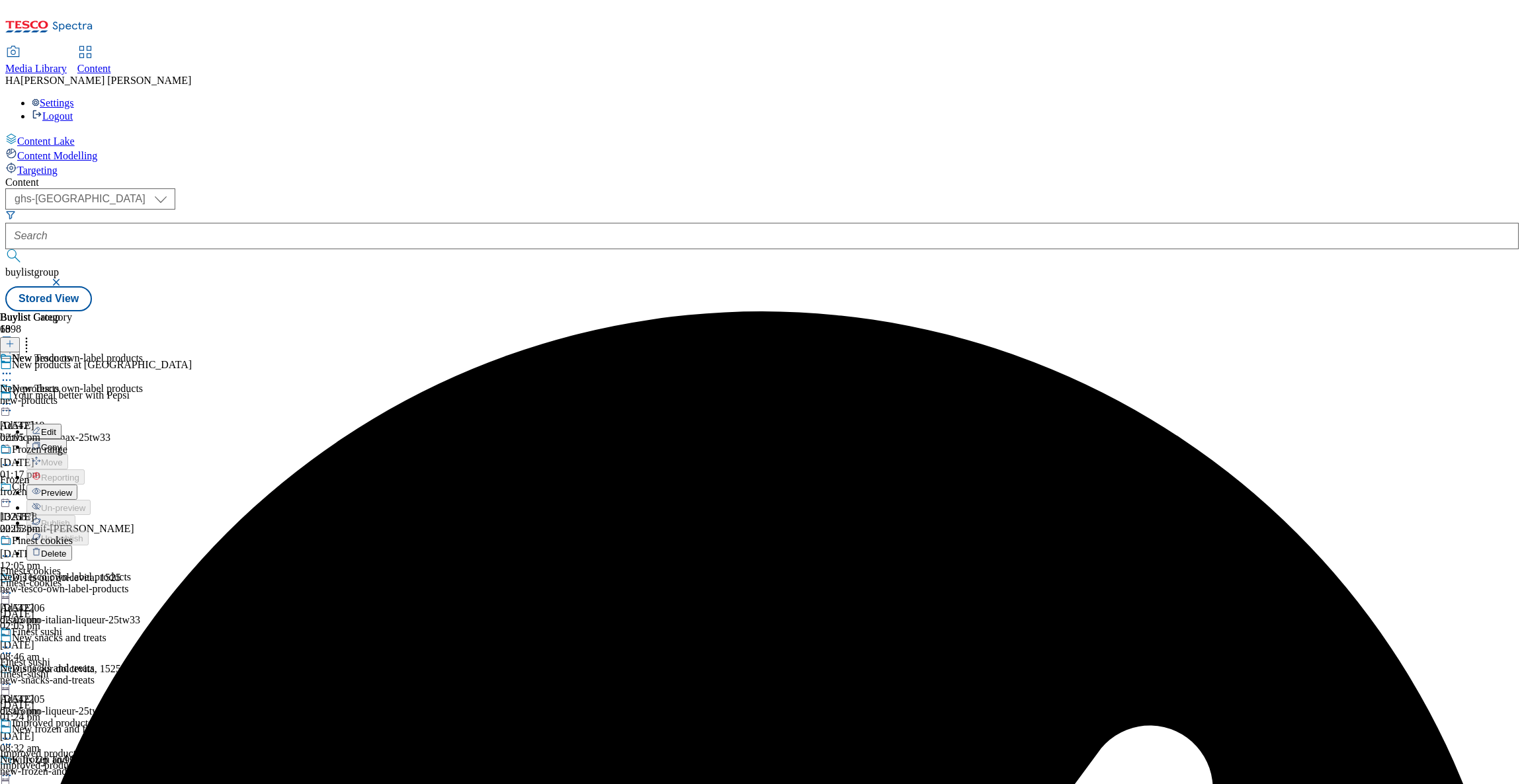
click at [77, 485] on button "Preview" at bounding box center [52, 492] width 51 height 15
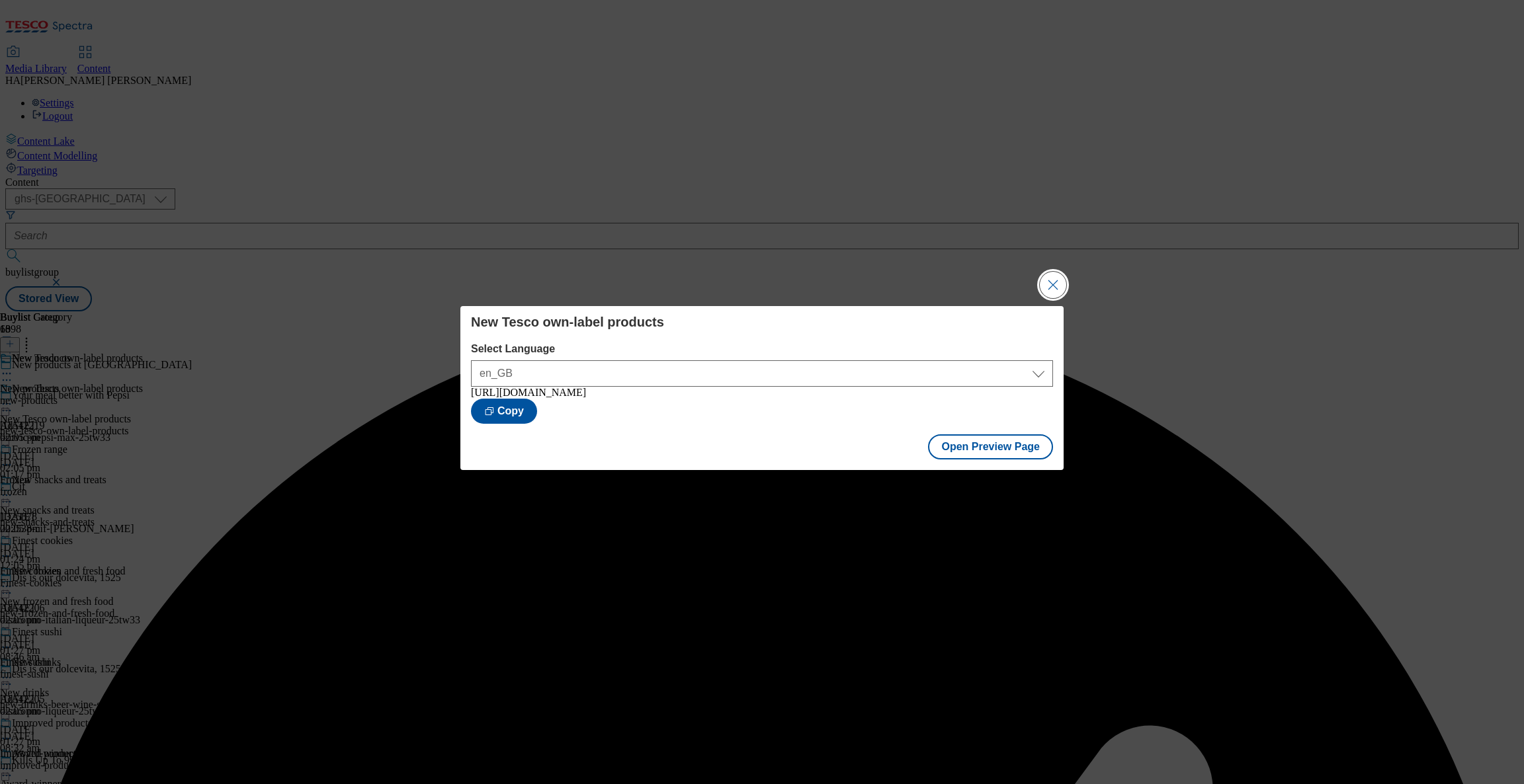
click at [1049, 287] on button "Close Modal" at bounding box center [1053, 285] width 26 height 26
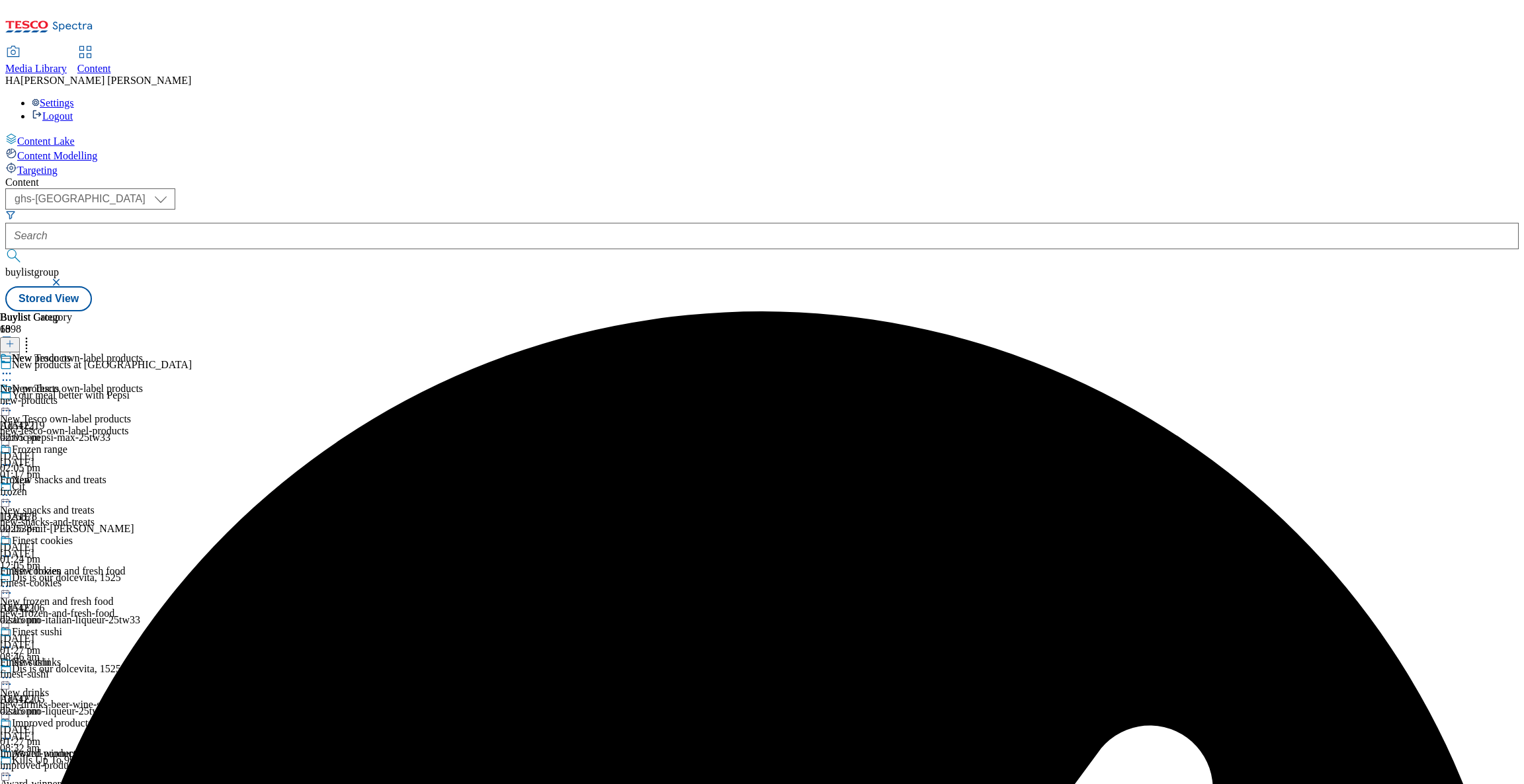
click at [13, 398] on icon at bounding box center [6, 404] width 13 height 13
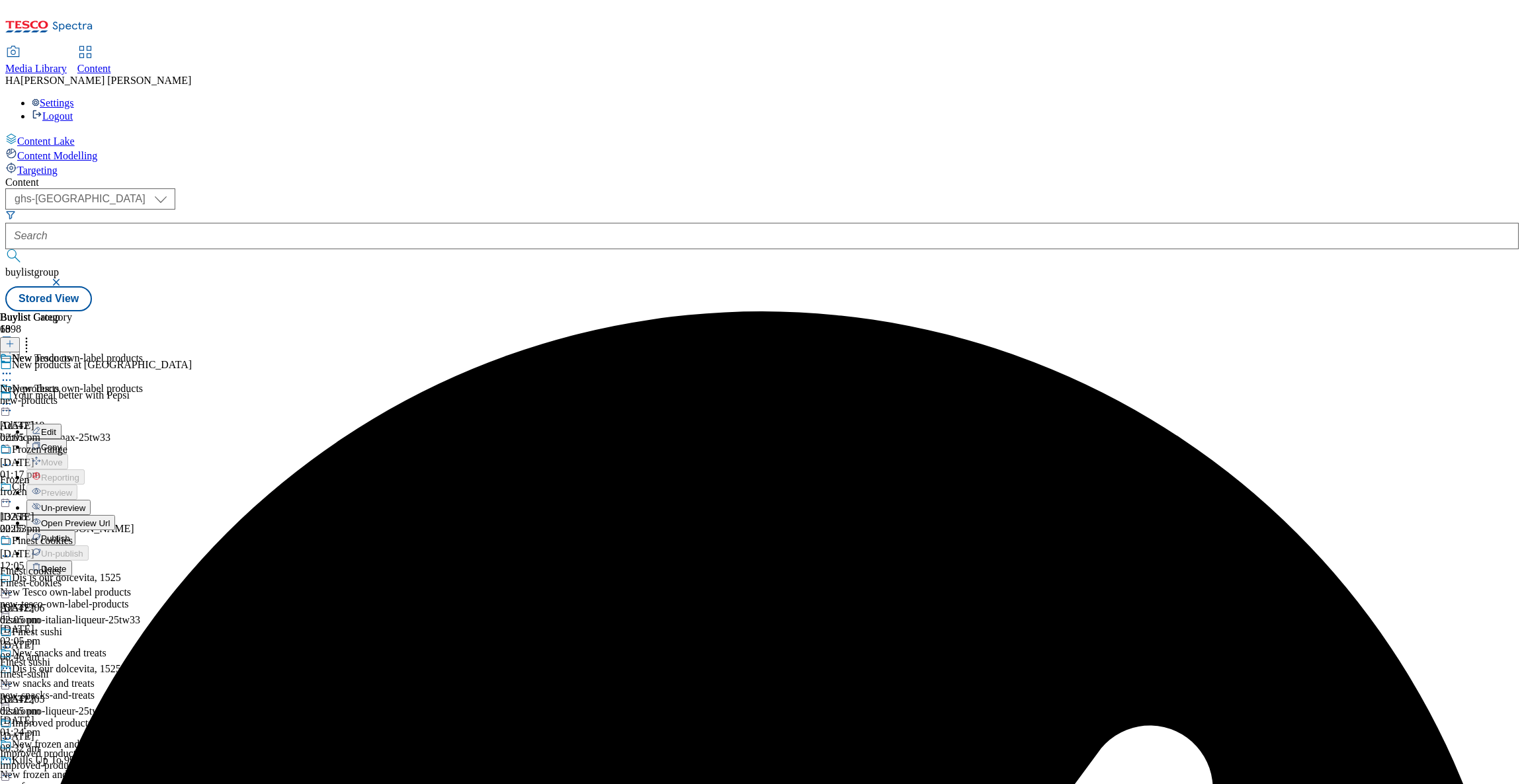
click at [70, 534] on span "Publish" at bounding box center [56, 538] width 29 height 10
